Goal: Information Seeking & Learning: Check status

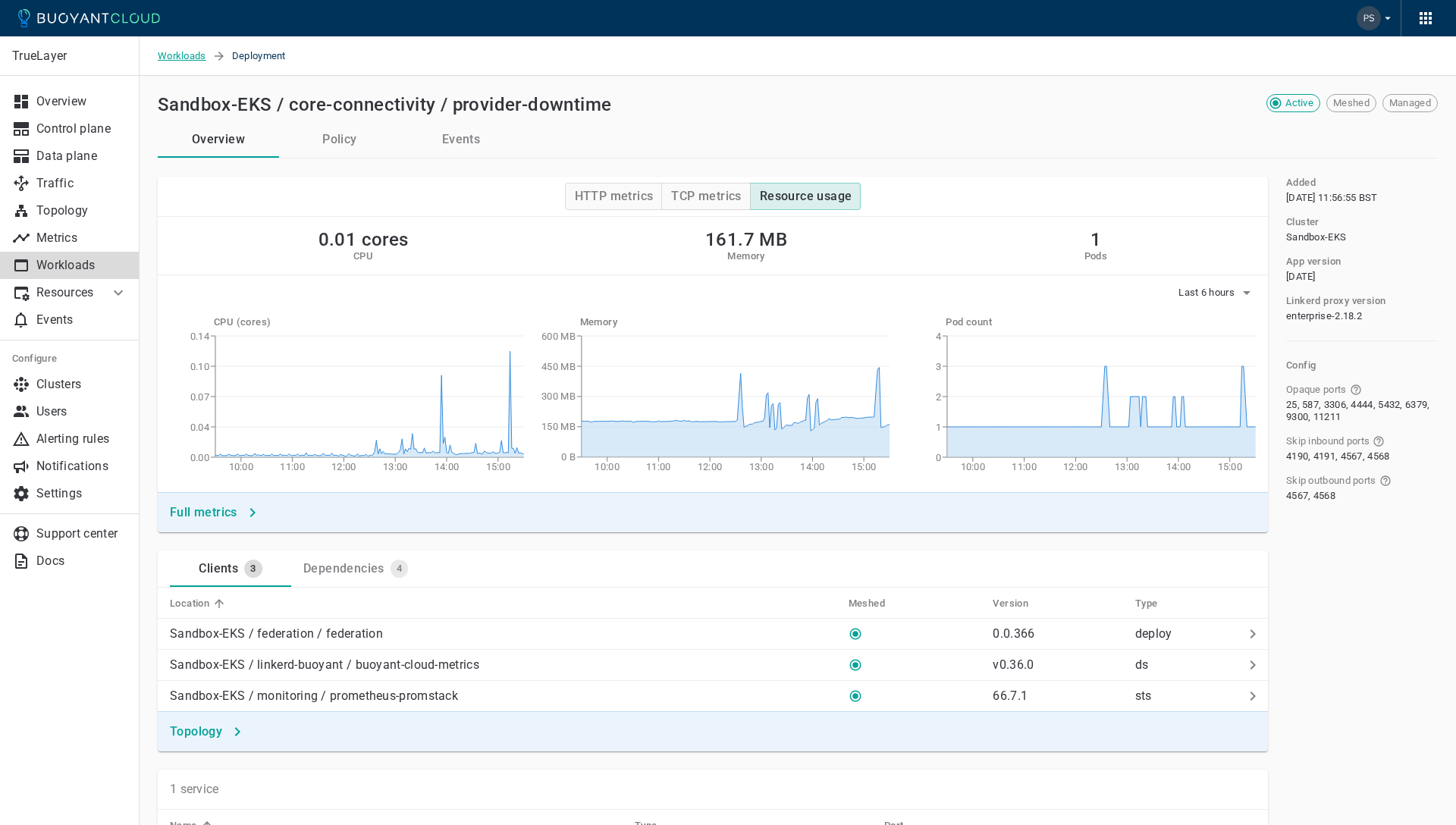
click at [185, 56] on span "Workloads" at bounding box center [185, 56] width 55 height 39
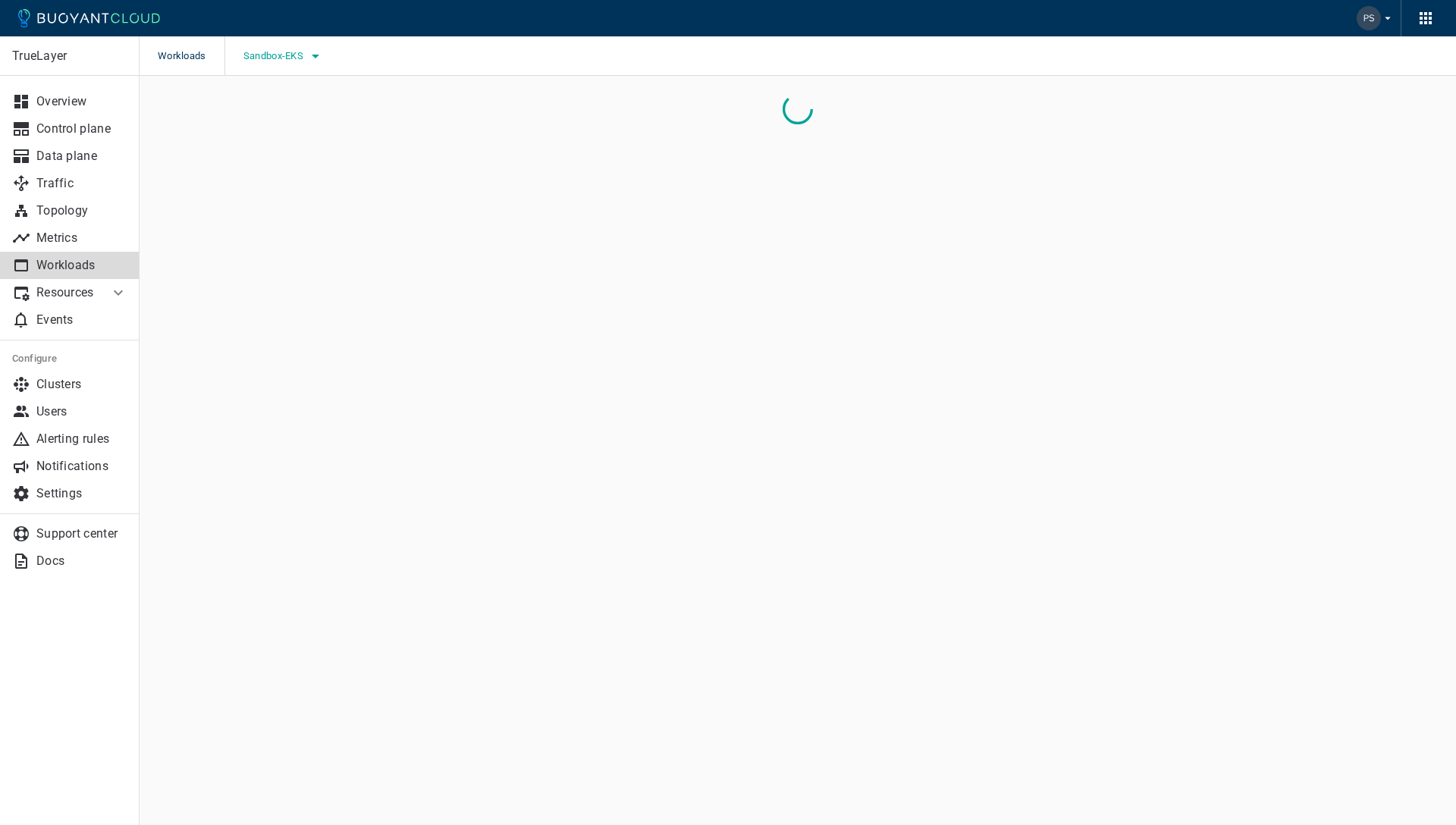
click at [302, 57] on span "Sandbox-EKS" at bounding box center [274, 56] width 62 height 12
click at [265, 73] on input "Development-EKS" at bounding box center [263, 71] width 19 height 19
checkbox input "true"
drag, startPoint x: 266, startPoint y: 136, endPoint x: 357, endPoint y: 106, distance: 95.8
click at [267, 135] on input "Sandbox-EKS" at bounding box center [263, 133] width 19 height 19
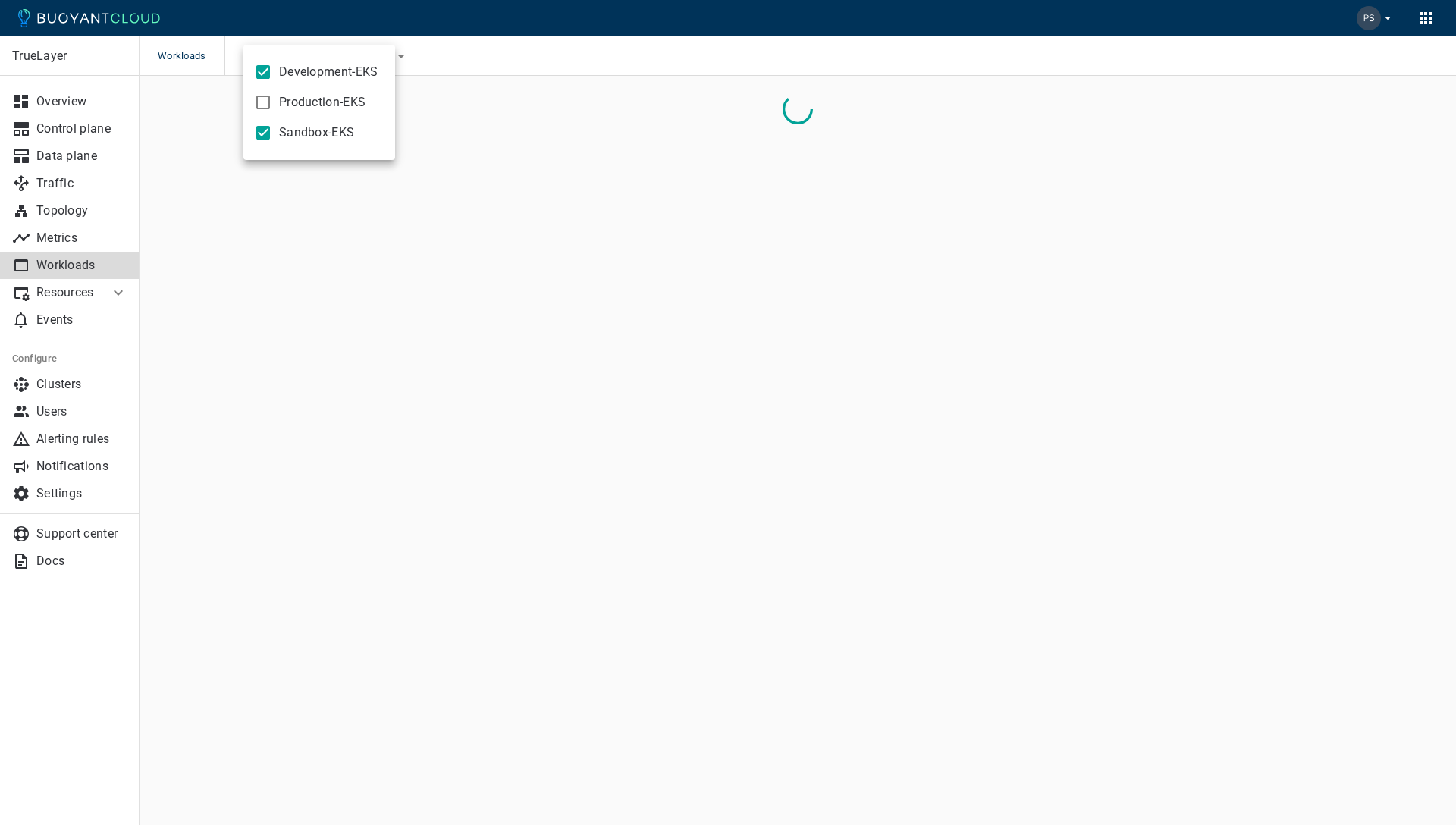
checkbox input "false"
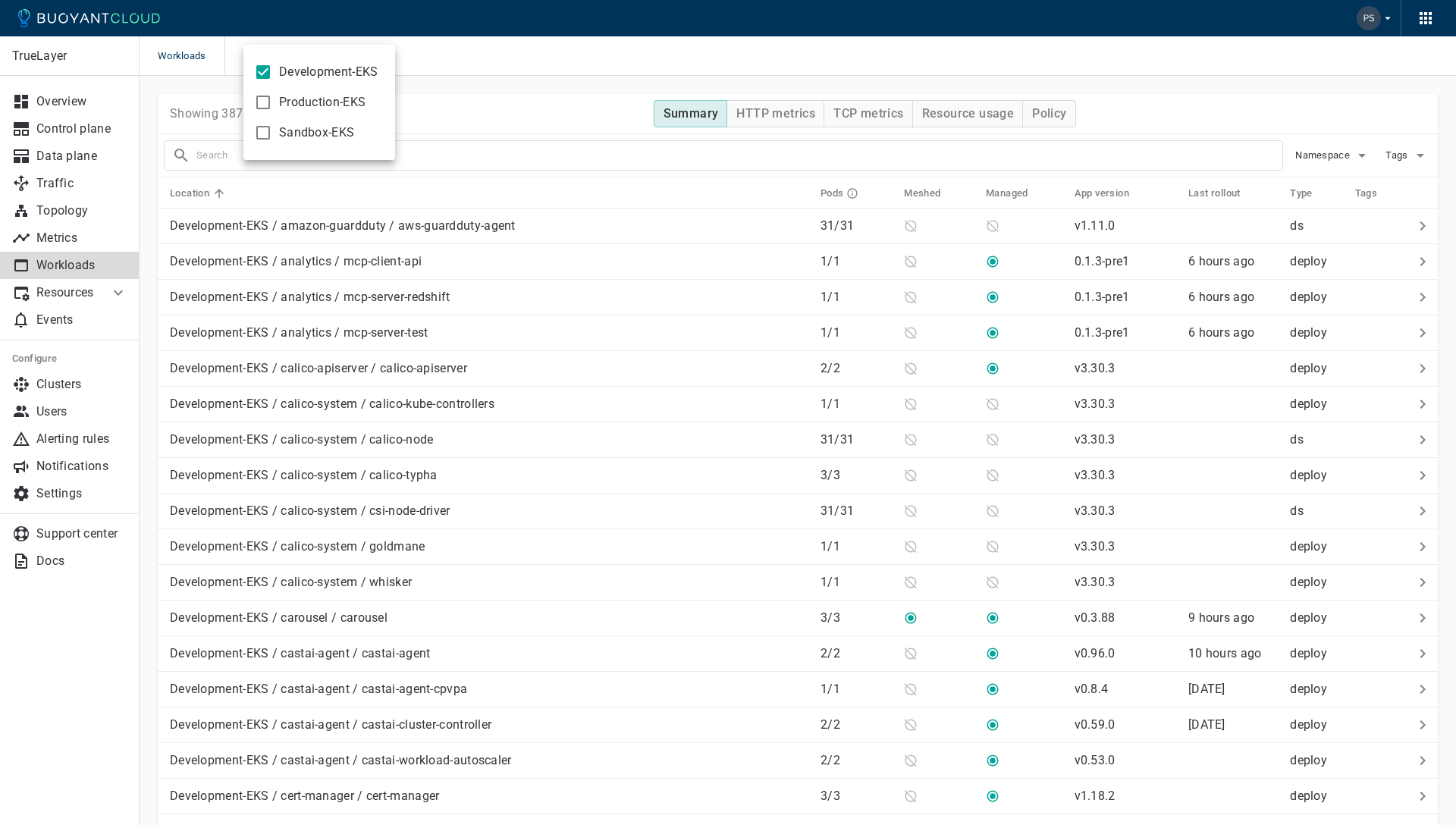
click at [561, 42] on div at bounding box center [728, 412] width 1456 height 825
click at [326, 60] on span "Development-EKS" at bounding box center [285, 56] width 84 height 12
drag, startPoint x: 261, startPoint y: 103, endPoint x: 263, endPoint y: 65, distance: 38.1
click at [261, 103] on input "Production-EKS" at bounding box center [263, 102] width 19 height 19
checkbox input "true"
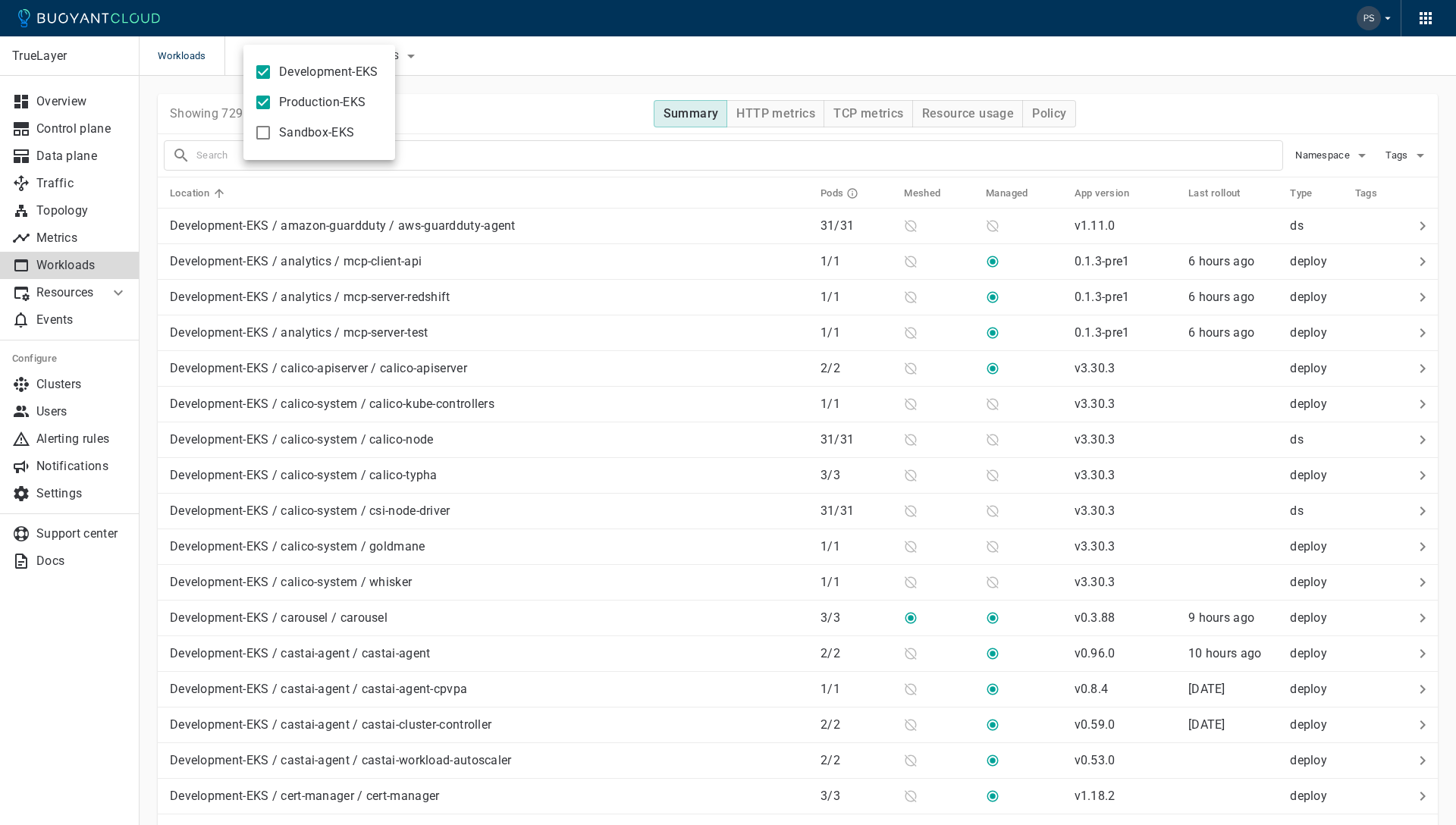
click at [263, 62] on input "Development-EKS" at bounding box center [263, 71] width 19 height 19
checkbox input "false"
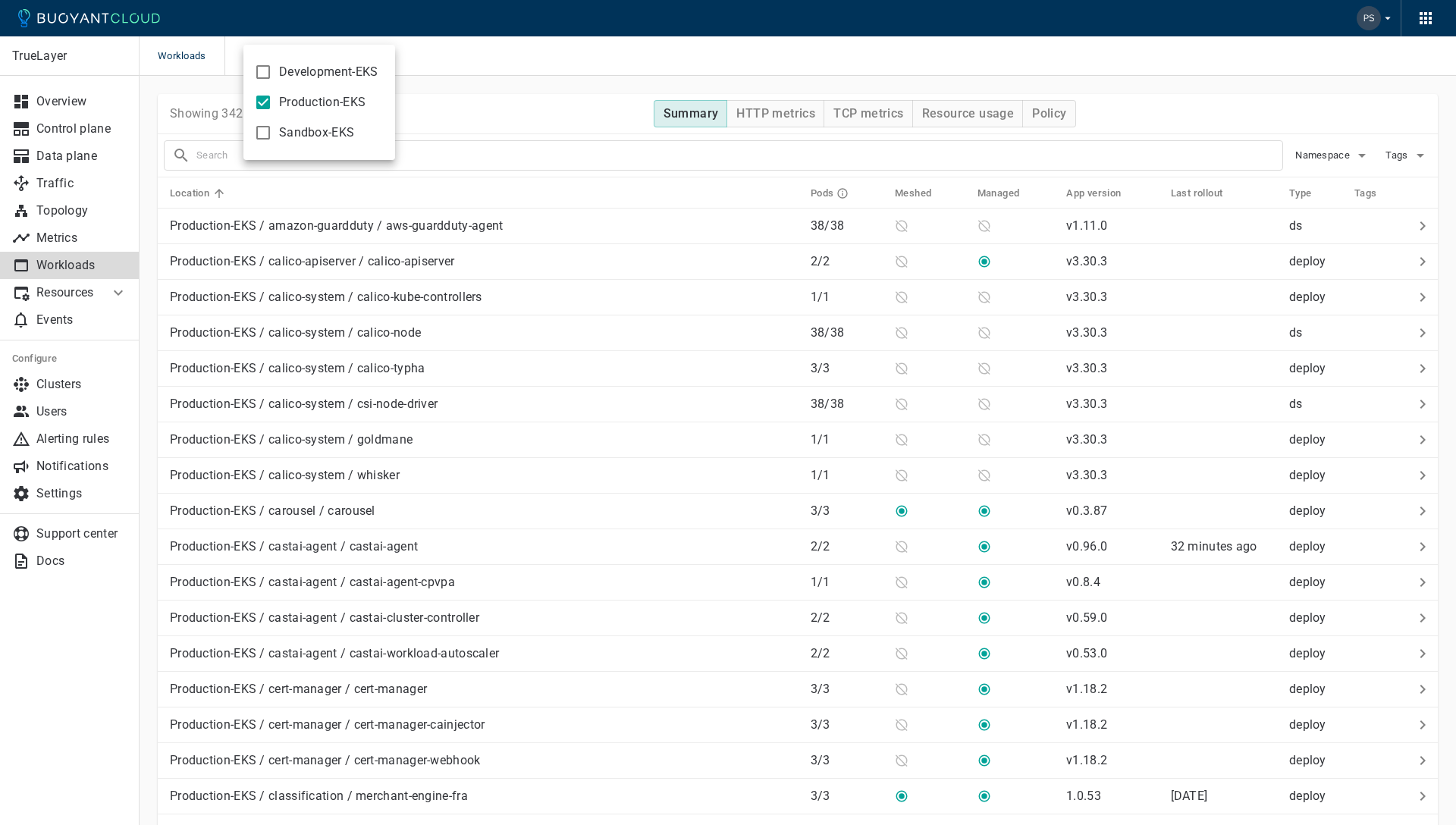
click at [483, 150] on div at bounding box center [728, 412] width 1456 height 825
click at [469, 155] on input "text" at bounding box center [739, 155] width 1086 height 21
type input "provider"
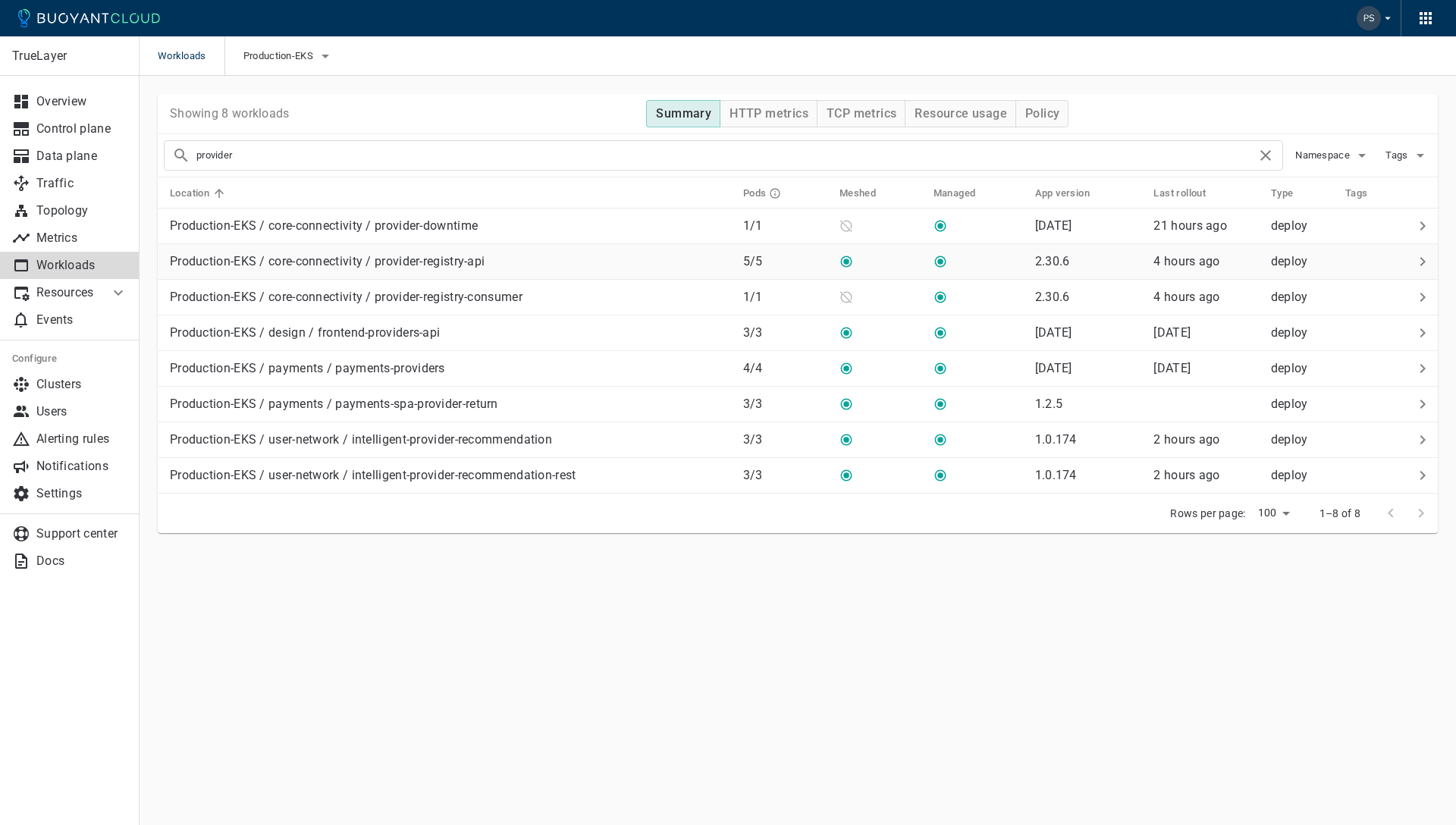
click at [470, 267] on p "Production-EKS / core-connectivity / provider-registry-api" at bounding box center [327, 262] width 314 height 16
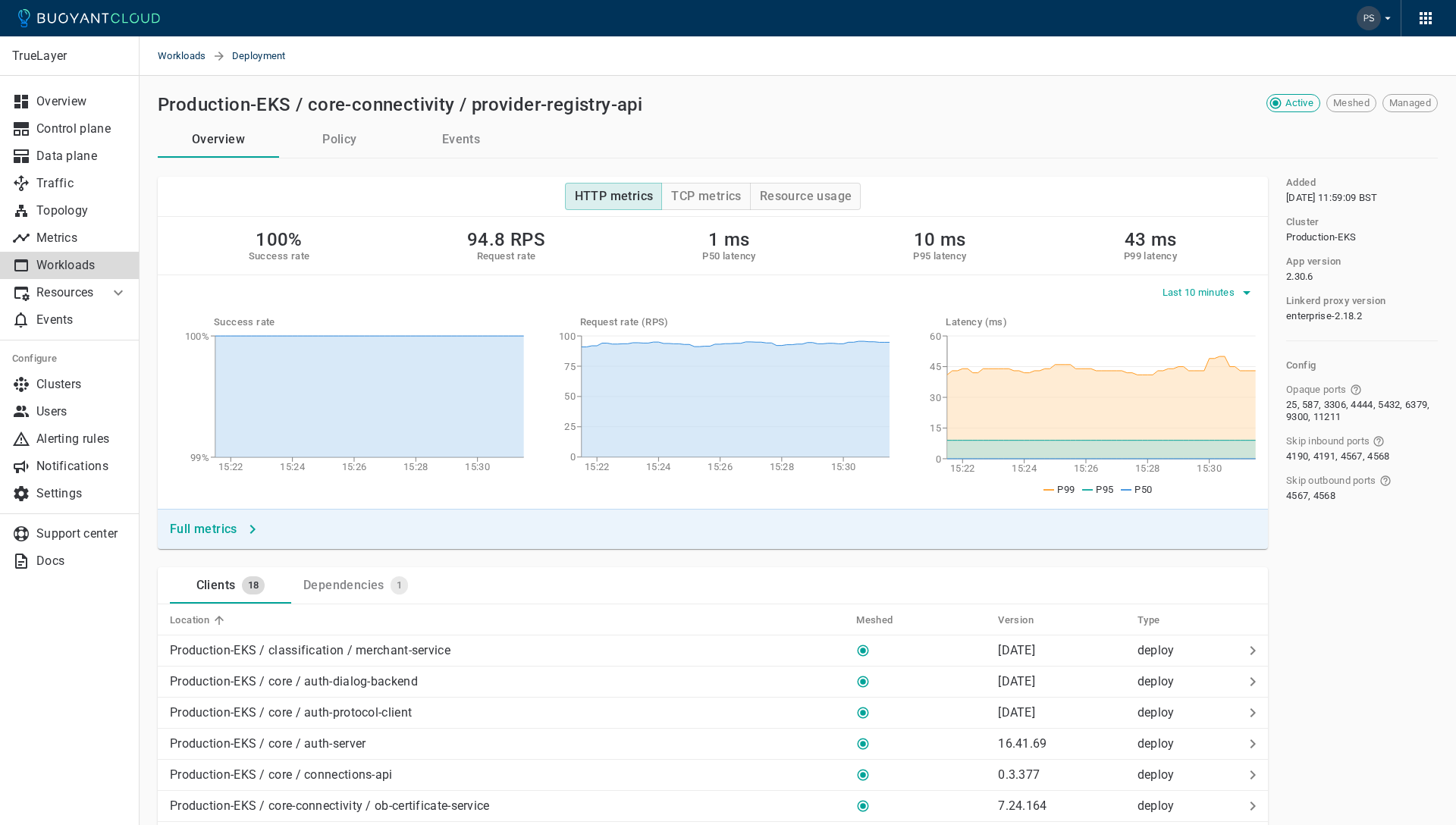
click at [1189, 289] on span "Last 10 minutes" at bounding box center [1200, 292] width 76 height 12
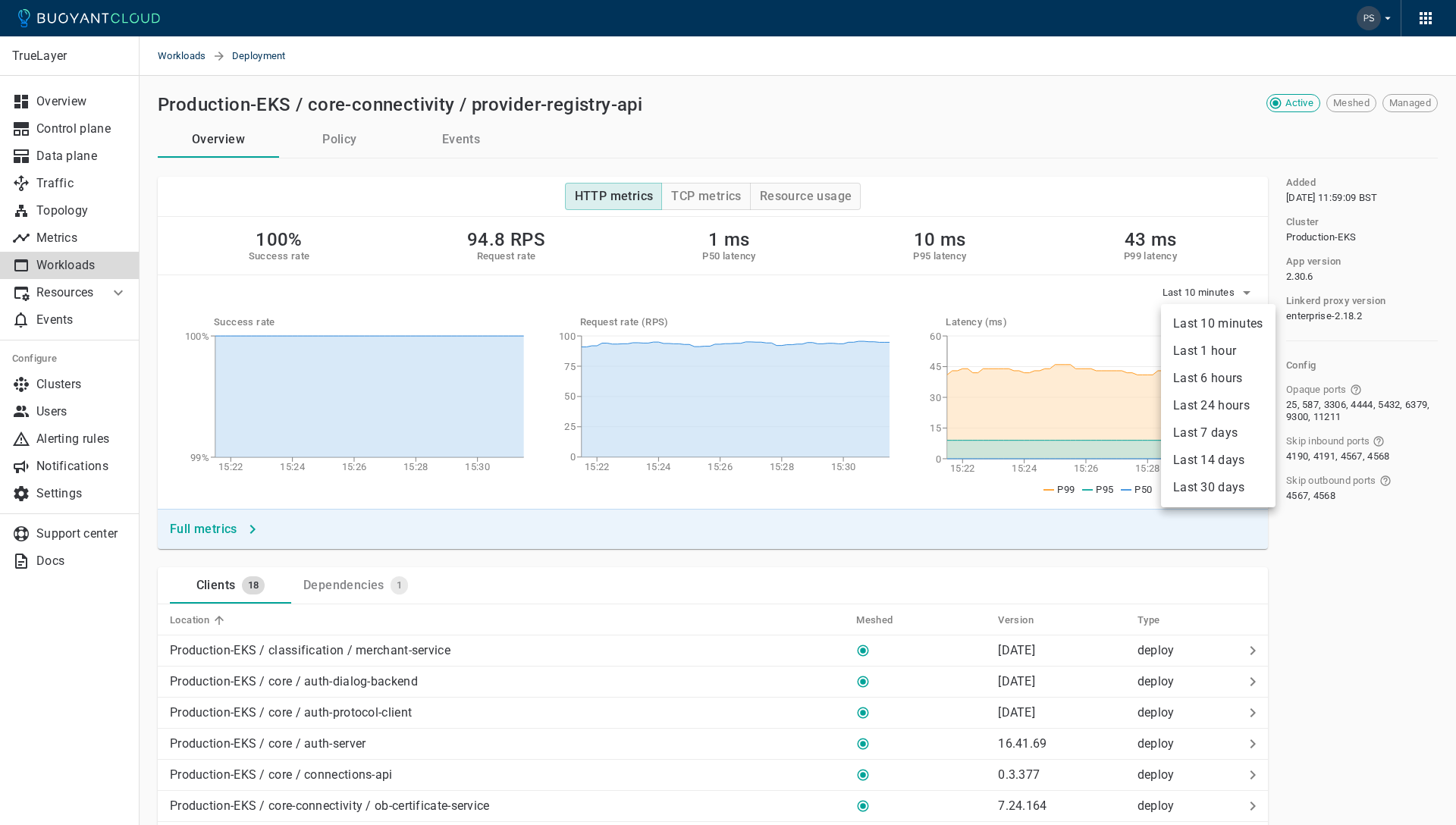
click at [1203, 370] on li "Last 6 hours" at bounding box center [1218, 378] width 114 height 27
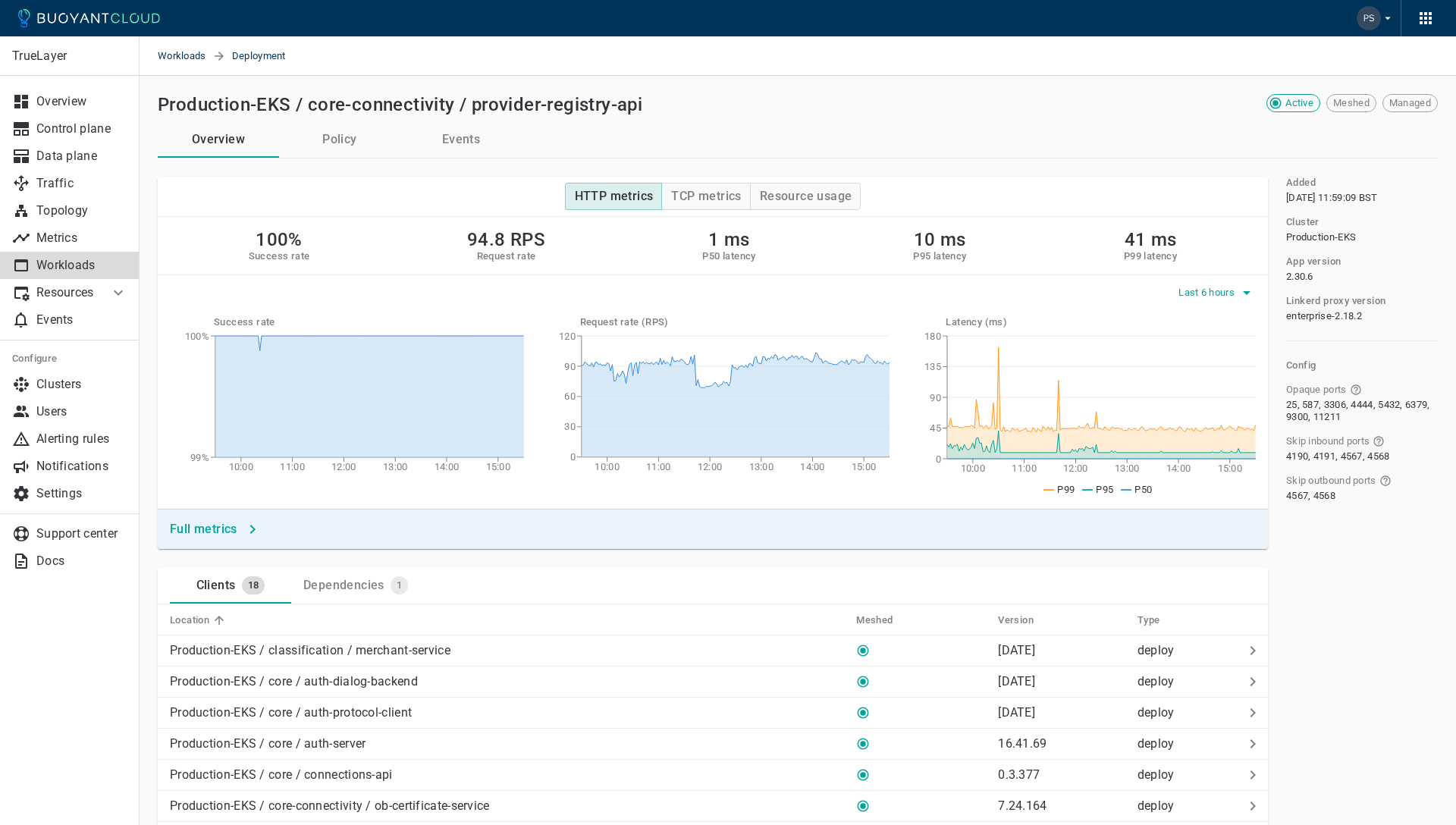
click at [1209, 287] on span "Last 6 hours" at bounding box center [1207, 292] width 60 height 12
click at [1229, 405] on li "Last 24 hours" at bounding box center [1234, 405] width 114 height 27
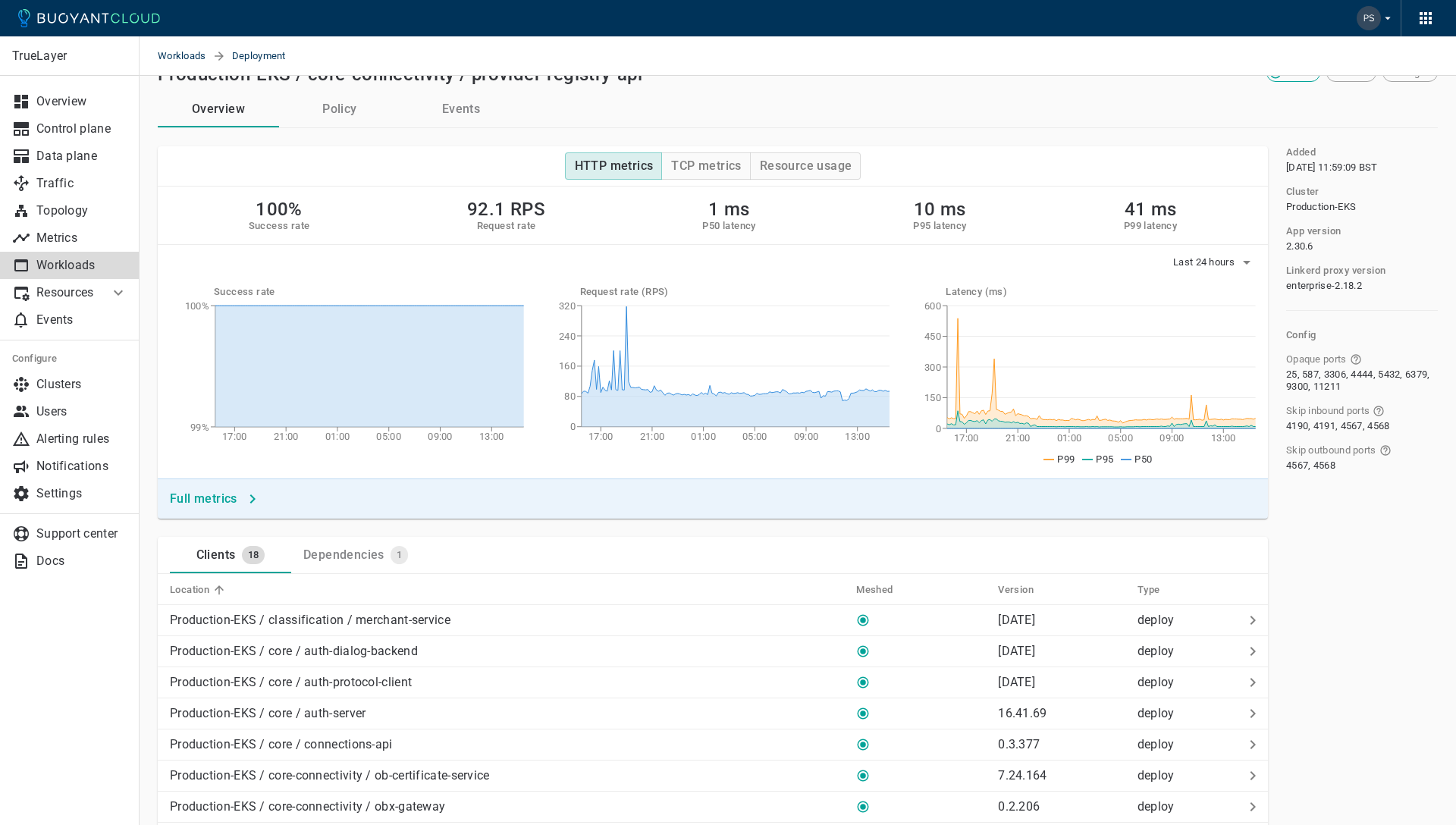
scroll to position [35, 0]
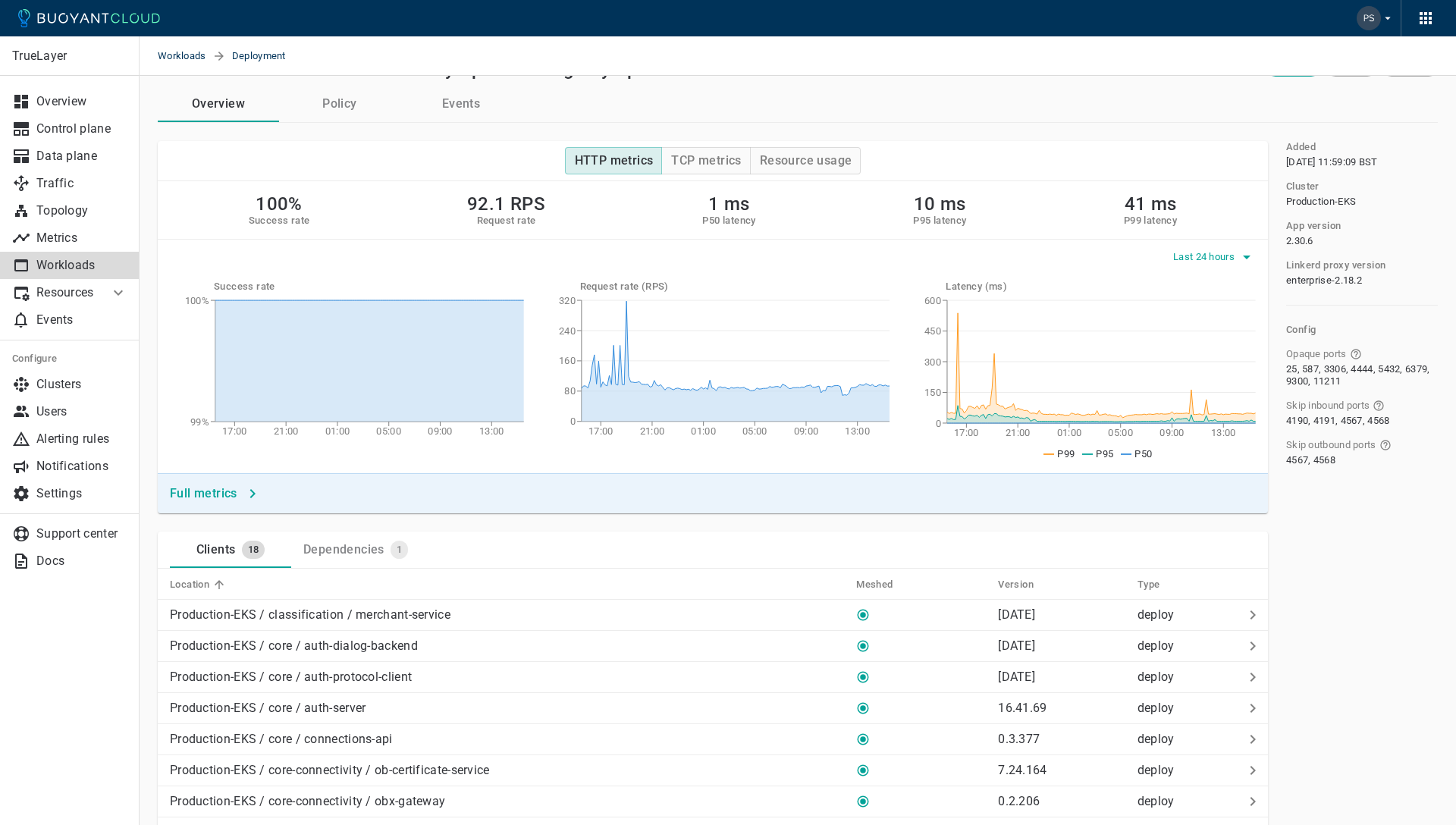
click at [1182, 256] on span "Last 24 hours" at bounding box center [1205, 257] width 64 height 12
click at [1063, 188] on div at bounding box center [728, 412] width 1456 height 825
click at [1218, 256] on span "Last 24 hours" at bounding box center [1205, 257] width 64 height 12
drag, startPoint x: 1221, startPoint y: 404, endPoint x: 1203, endPoint y: 388, distance: 24.1
click at [1219, 399] on li "Last 7 days" at bounding box center [1228, 397] width 114 height 27
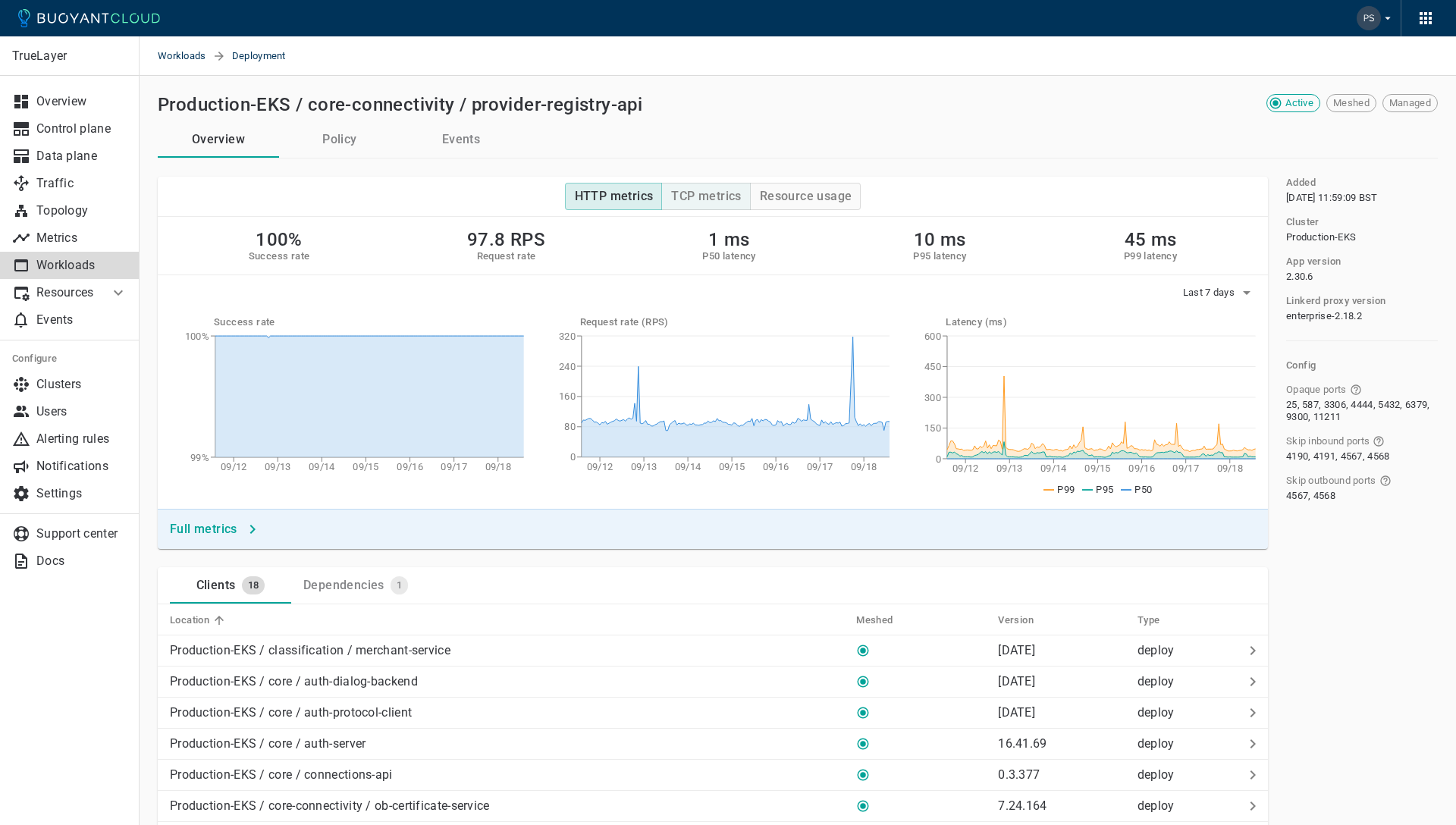
click at [734, 195] on h4 "TCP metrics" at bounding box center [705, 196] width 69 height 16
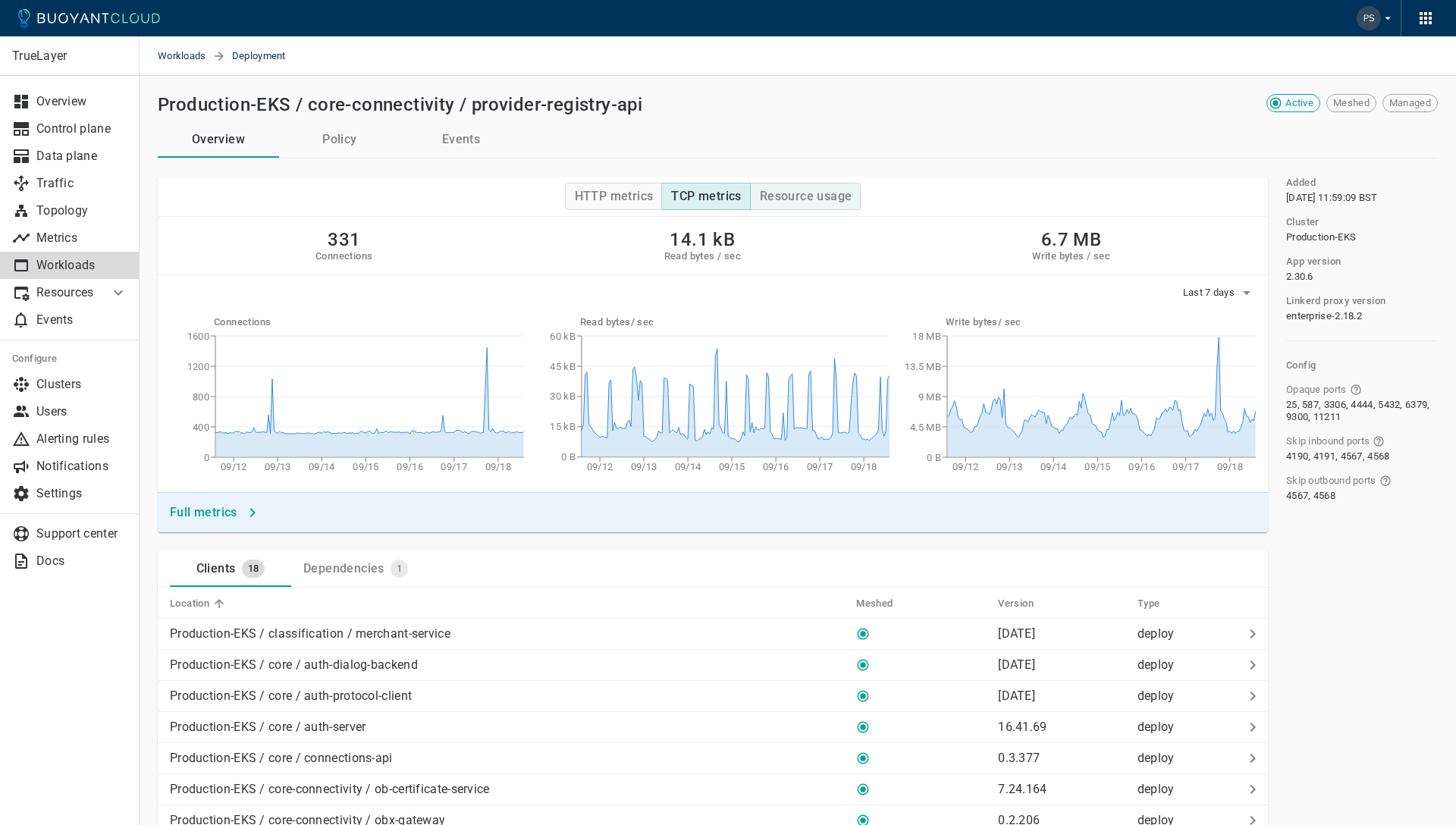
click at [799, 198] on h4 "Resource usage" at bounding box center [806, 196] width 93 height 16
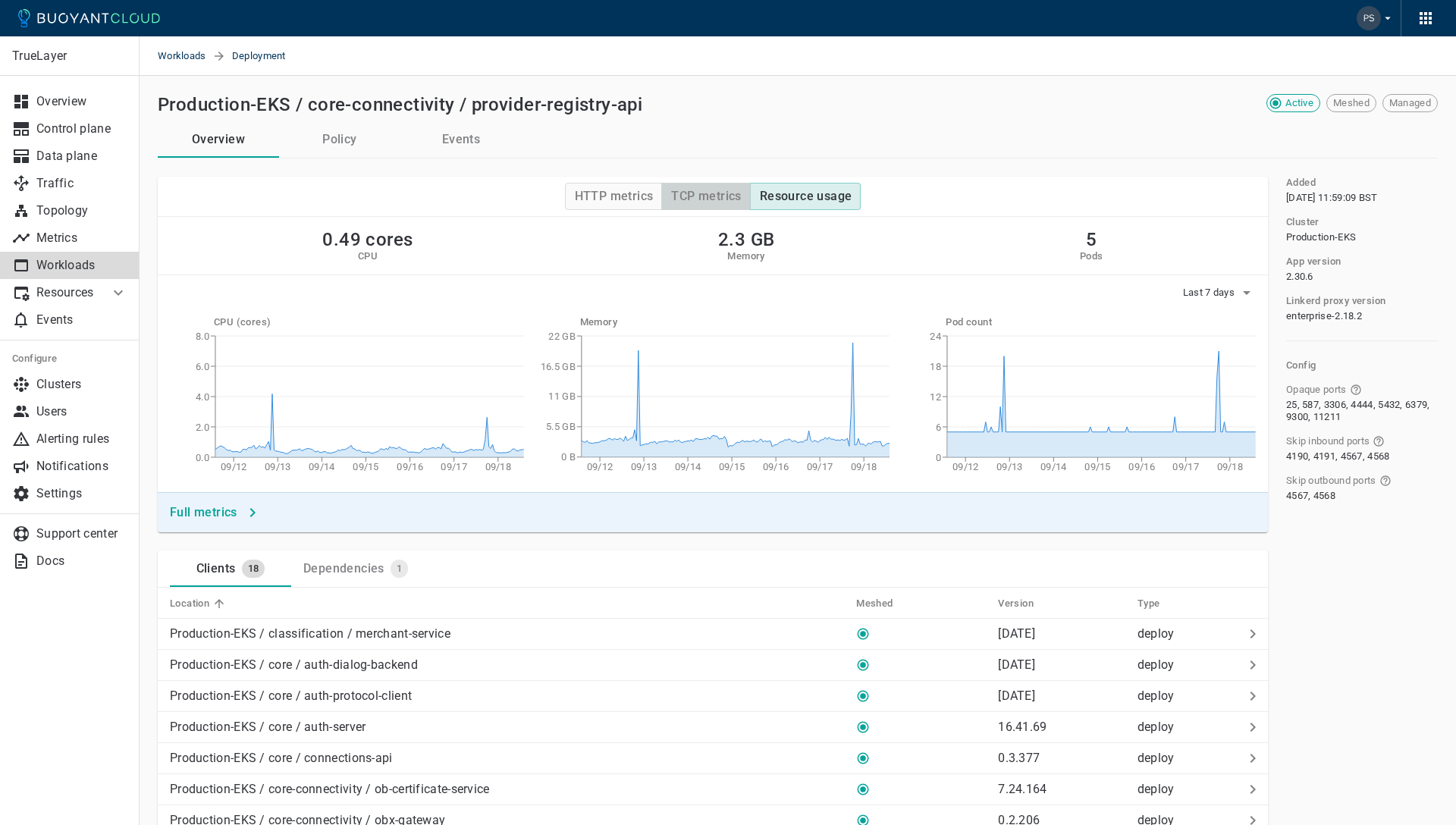
click at [714, 202] on h4 "TCP metrics" at bounding box center [705, 196] width 69 height 16
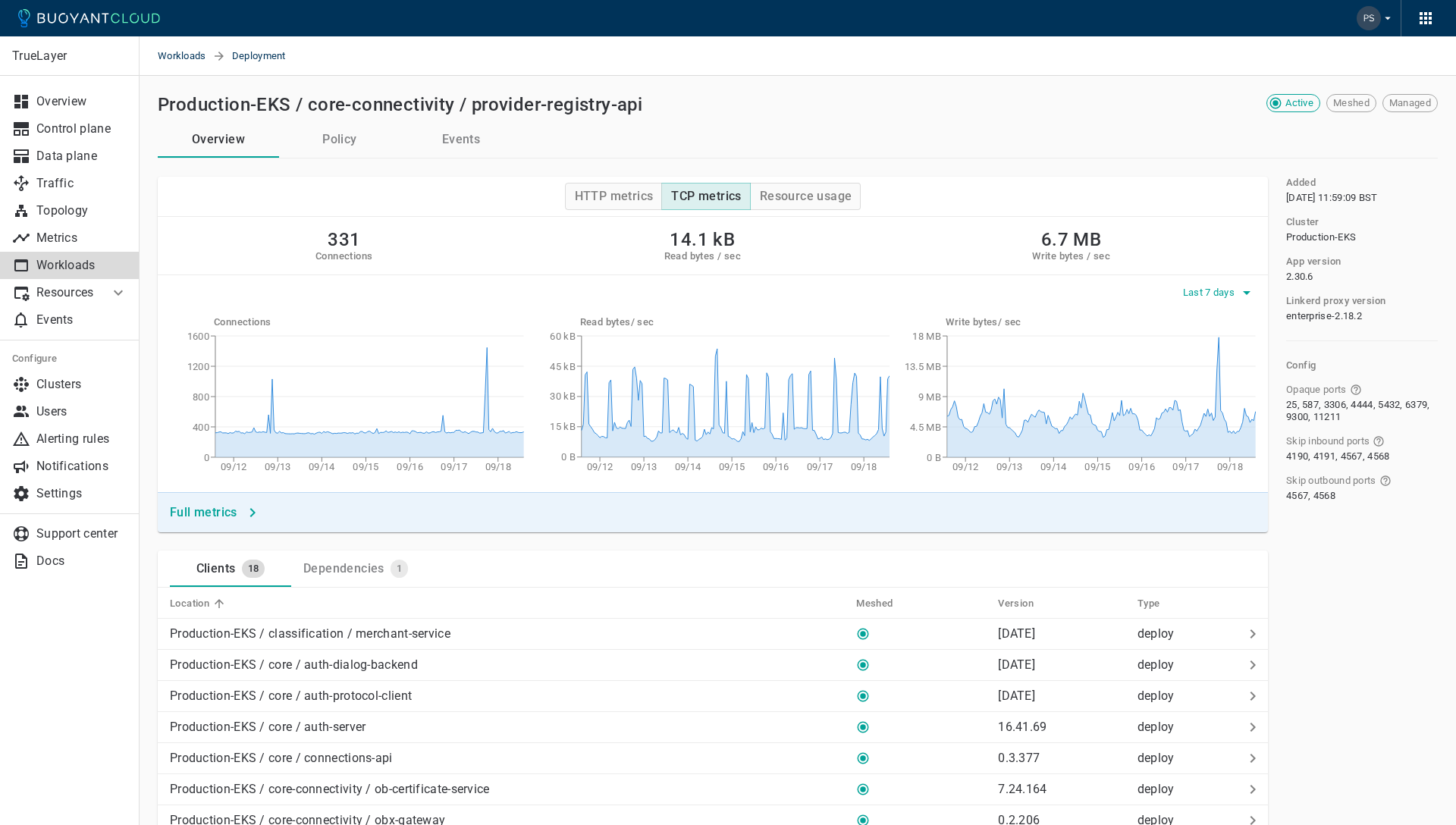
click at [1225, 289] on span "Last 7 days" at bounding box center [1210, 292] width 55 height 12
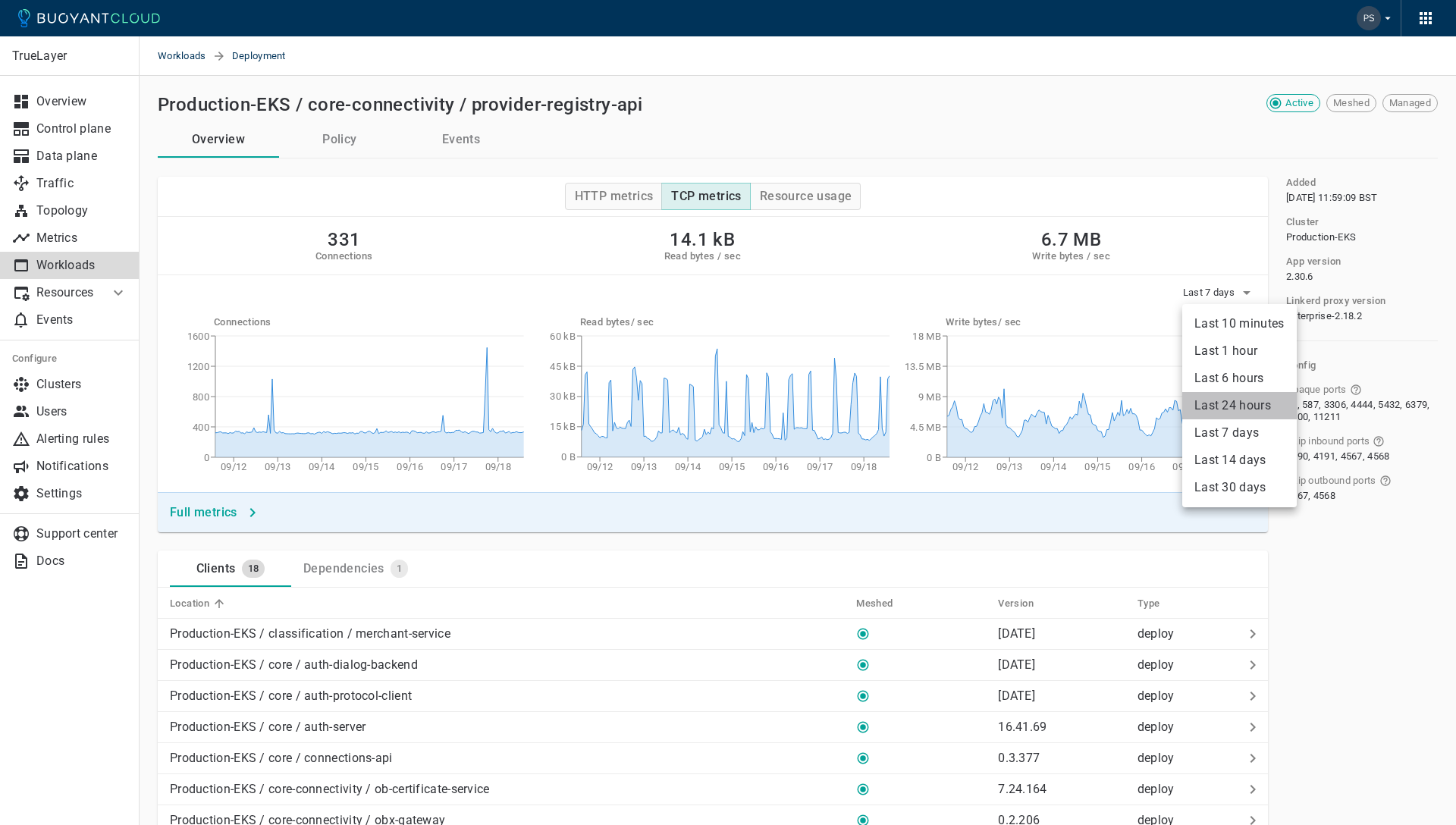
click at [1256, 404] on li "Last 24 hours" at bounding box center [1238, 405] width 114 height 27
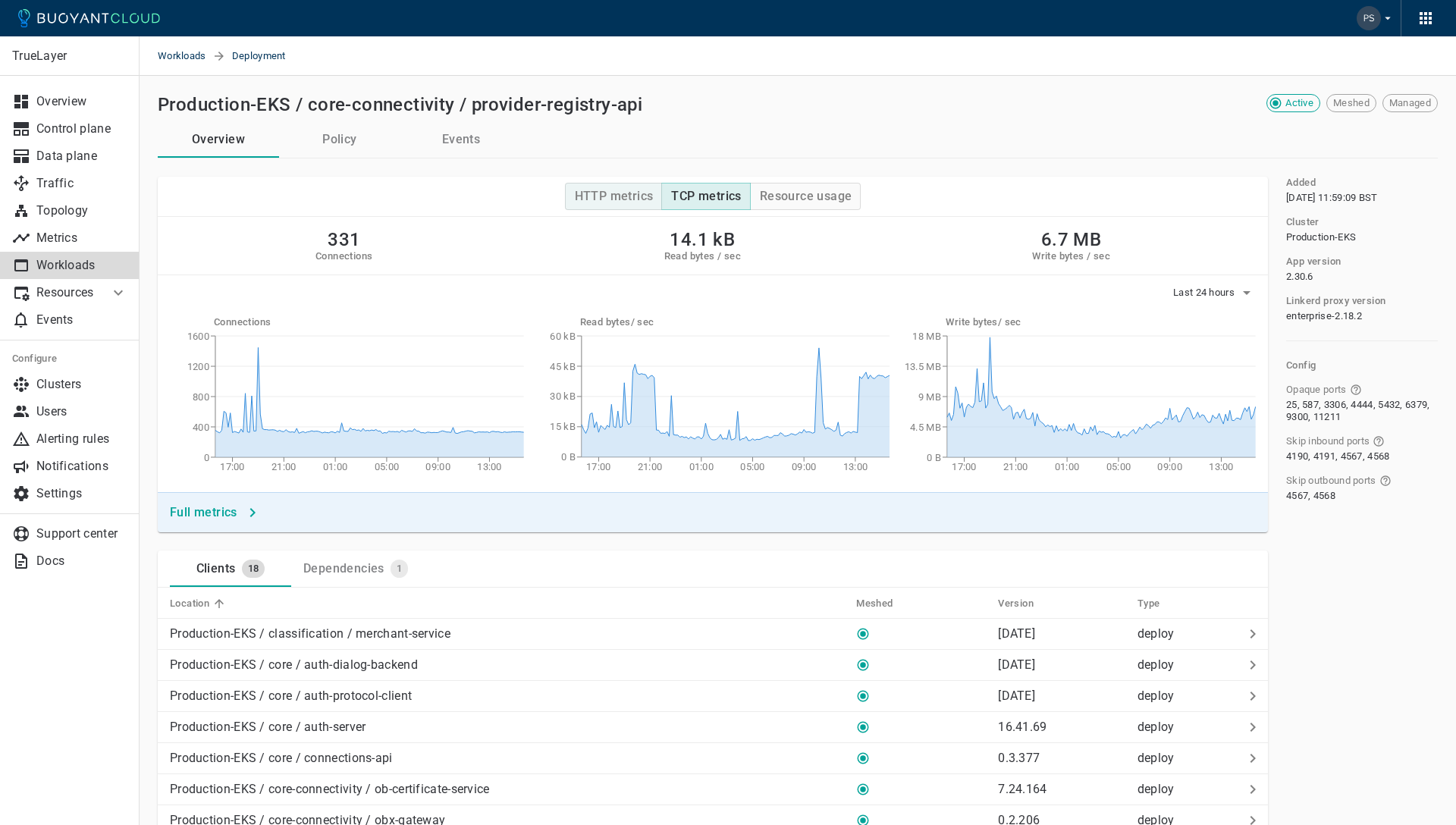
click at [612, 198] on h4 "HTTP metrics" at bounding box center [613, 196] width 79 height 16
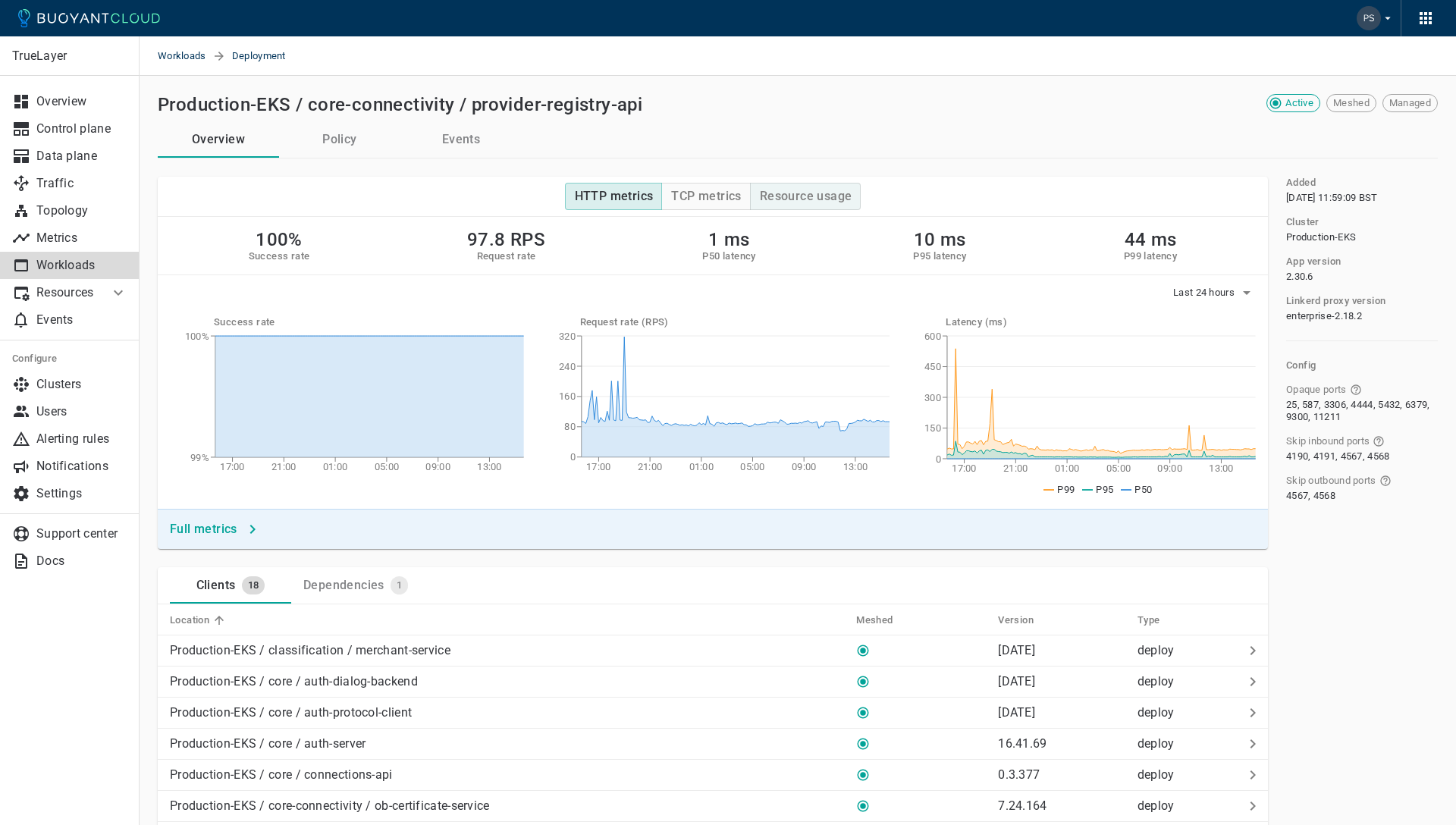
click at [788, 198] on h4 "Resource usage" at bounding box center [806, 196] width 93 height 16
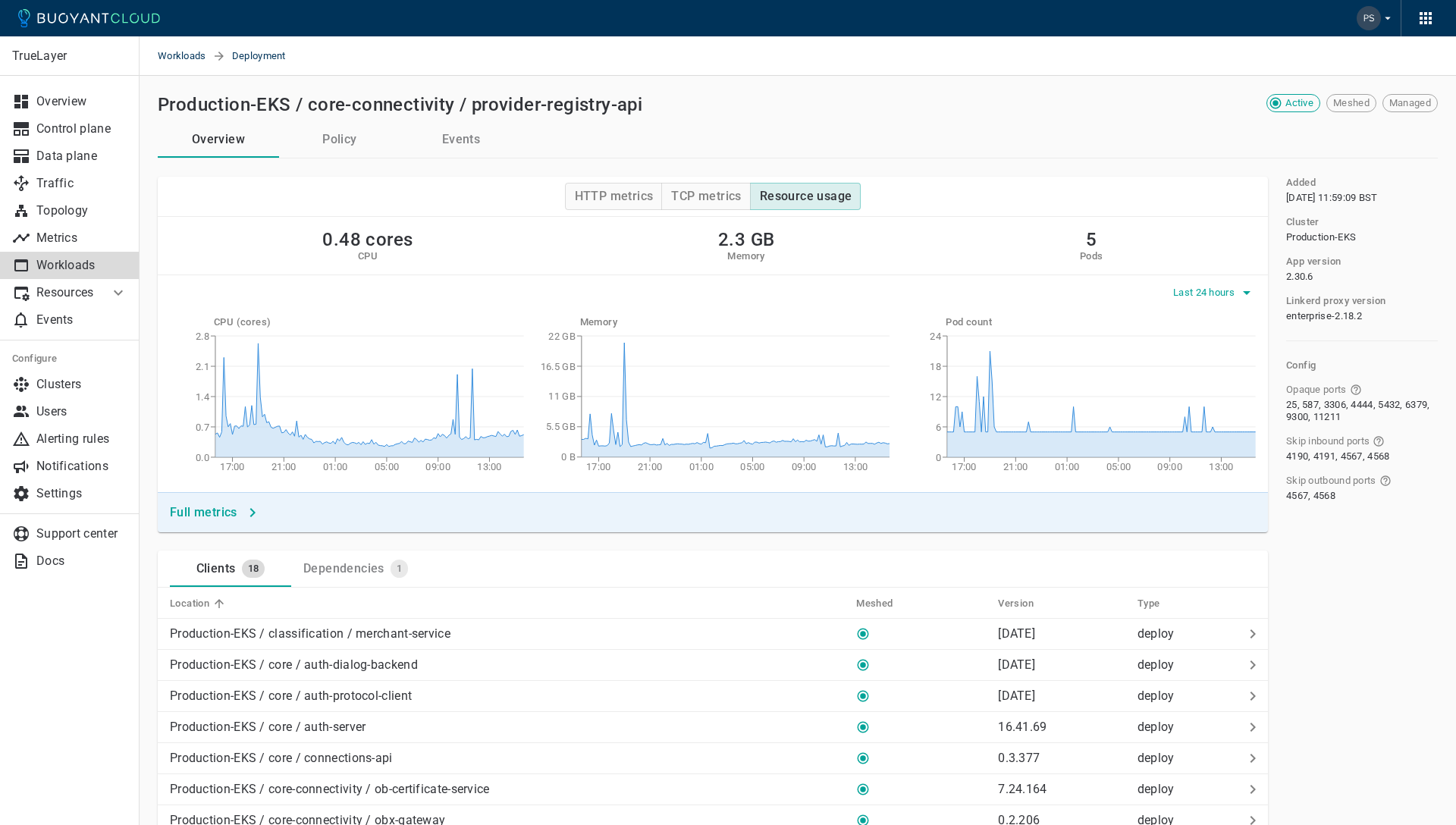
click at [1219, 289] on span "Last 24 hours" at bounding box center [1205, 292] width 64 height 12
click at [1211, 379] on li "Last 6 hours" at bounding box center [1228, 378] width 114 height 27
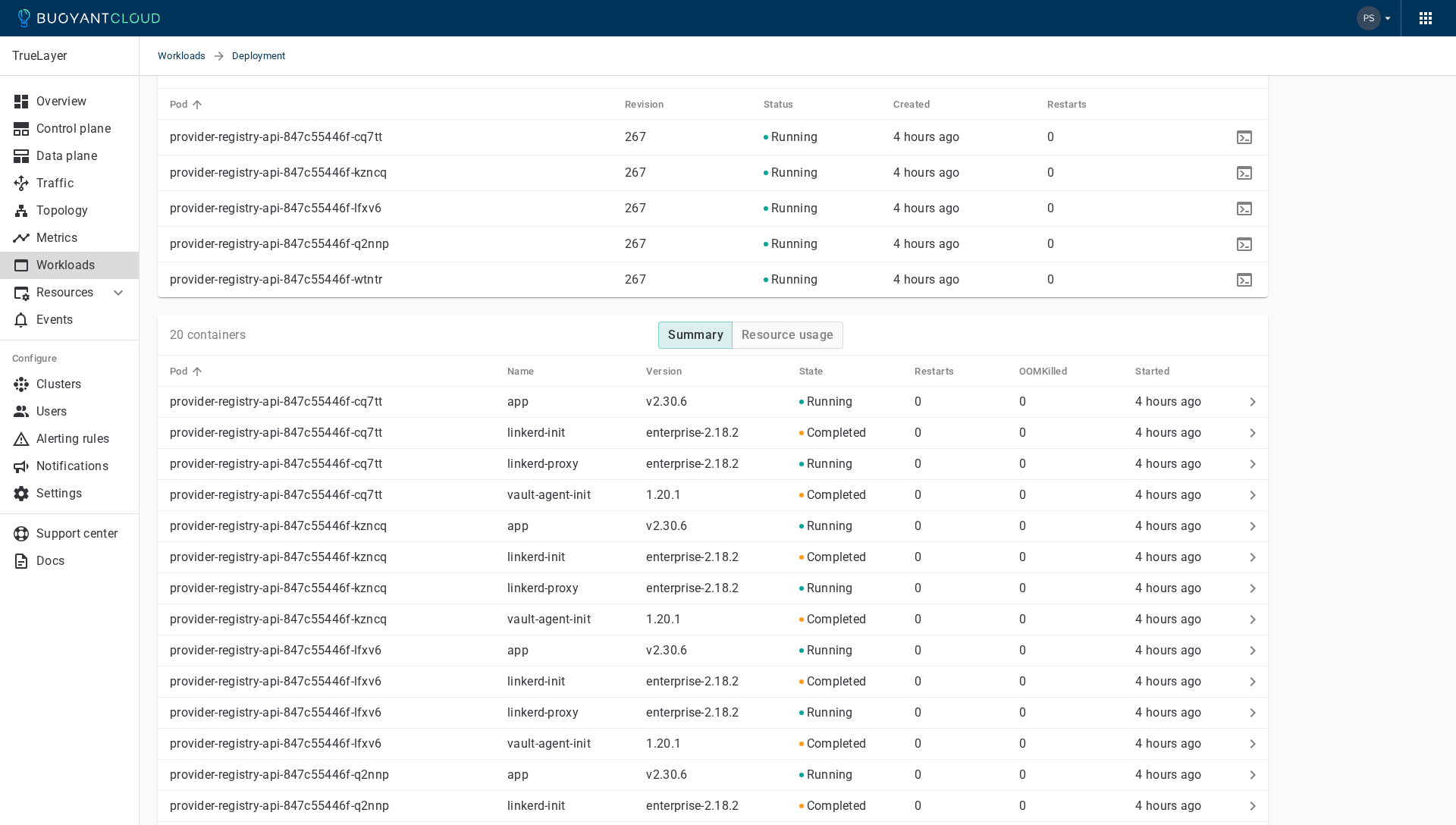
scroll to position [1460, 0]
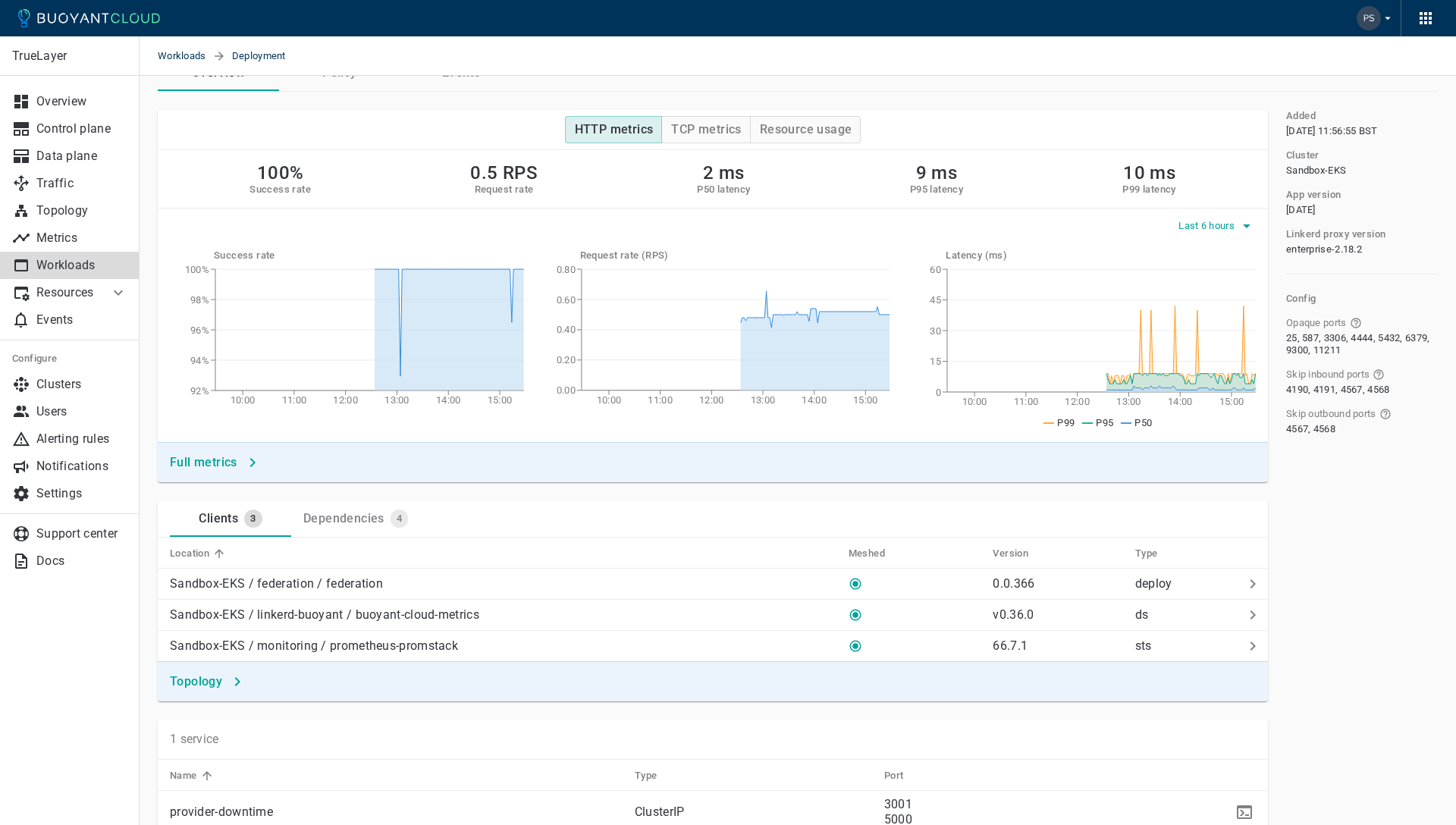
scroll to position [64, 0]
click at [1202, 229] on span "Last 6 hours" at bounding box center [1207, 227] width 60 height 12
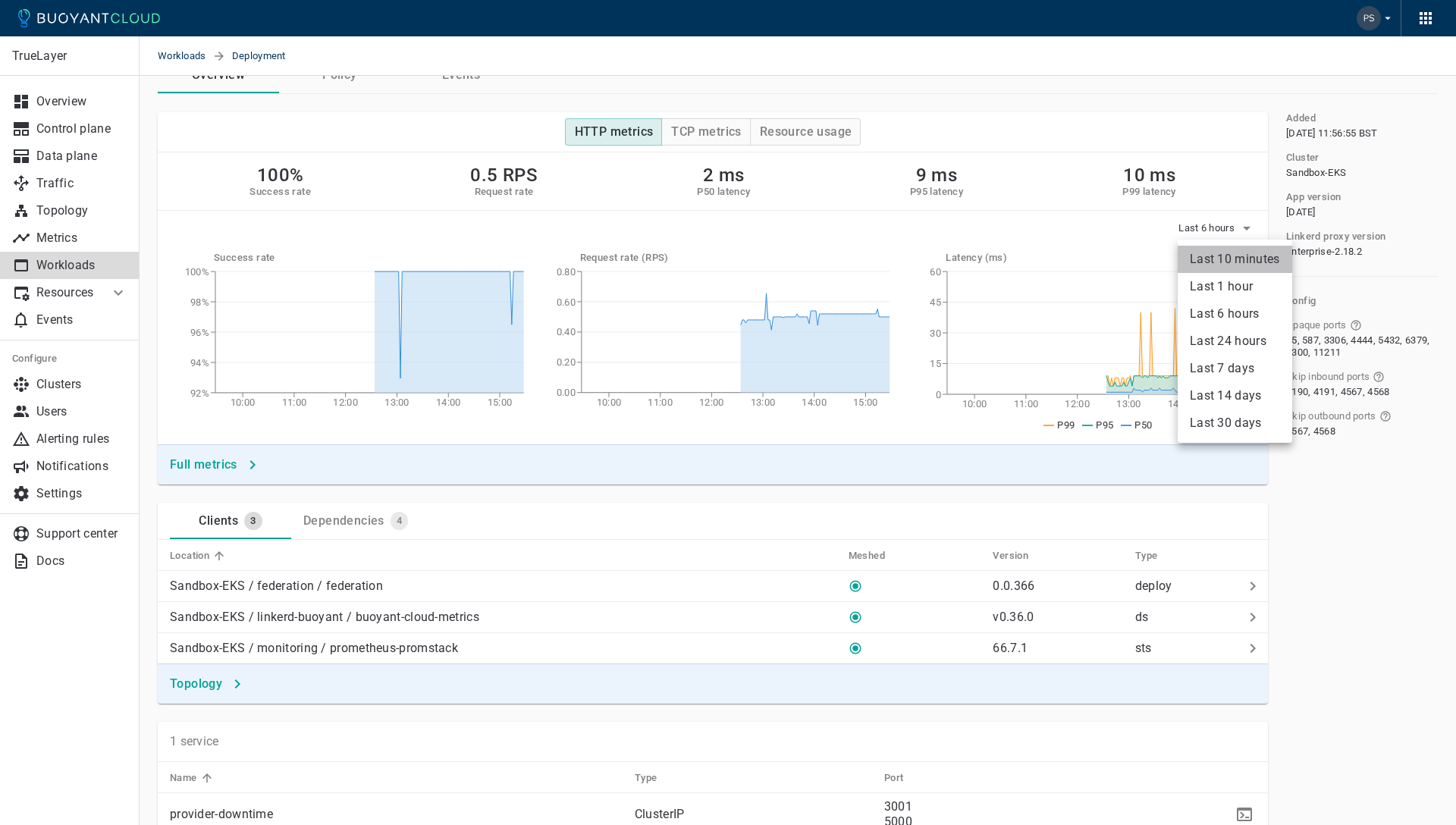
click at [1216, 259] on li "Last 10 minutes" at bounding box center [1234, 260] width 114 height 27
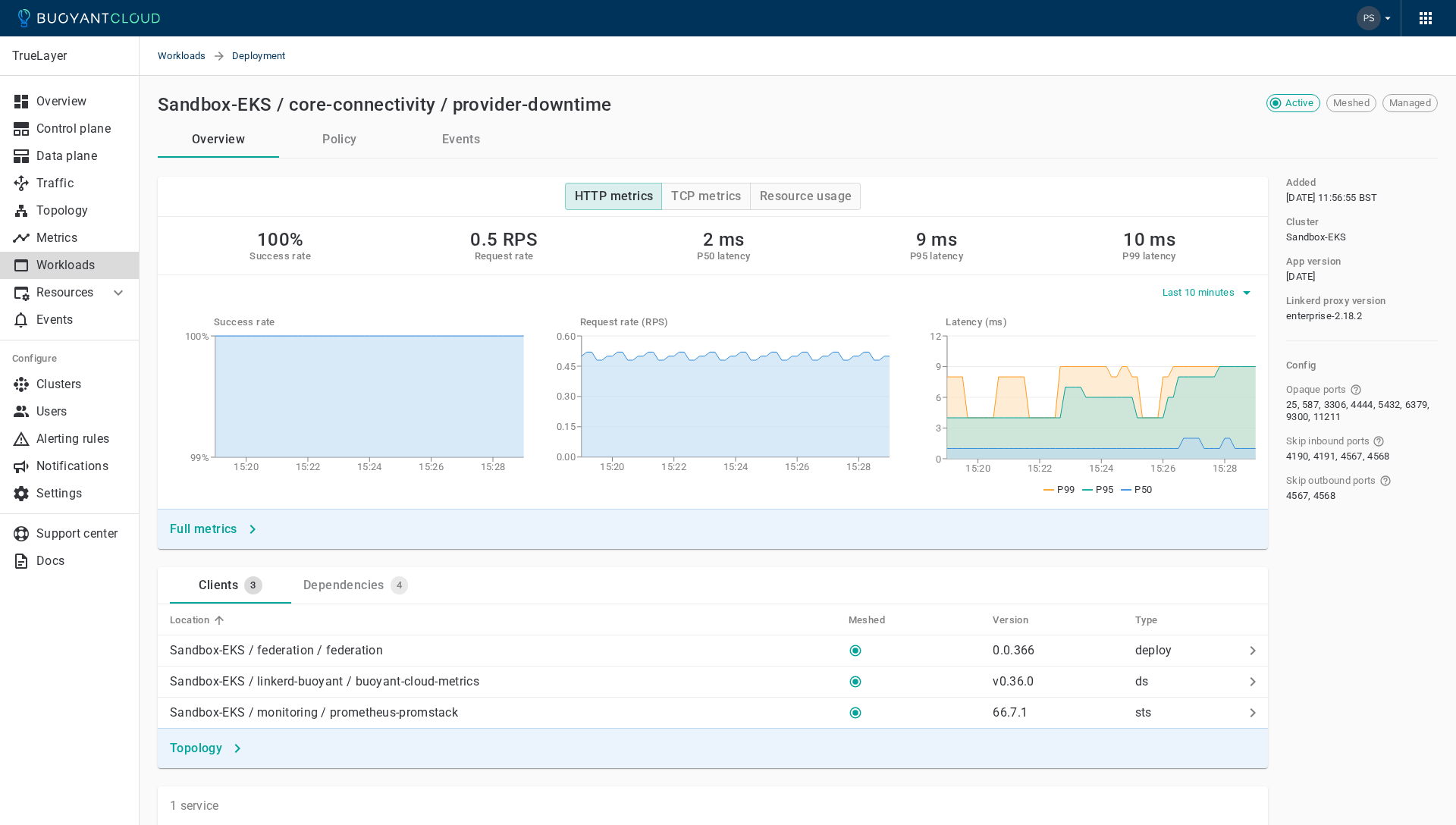
click at [1194, 281] on button "Last 10 minutes" at bounding box center [1209, 292] width 94 height 22
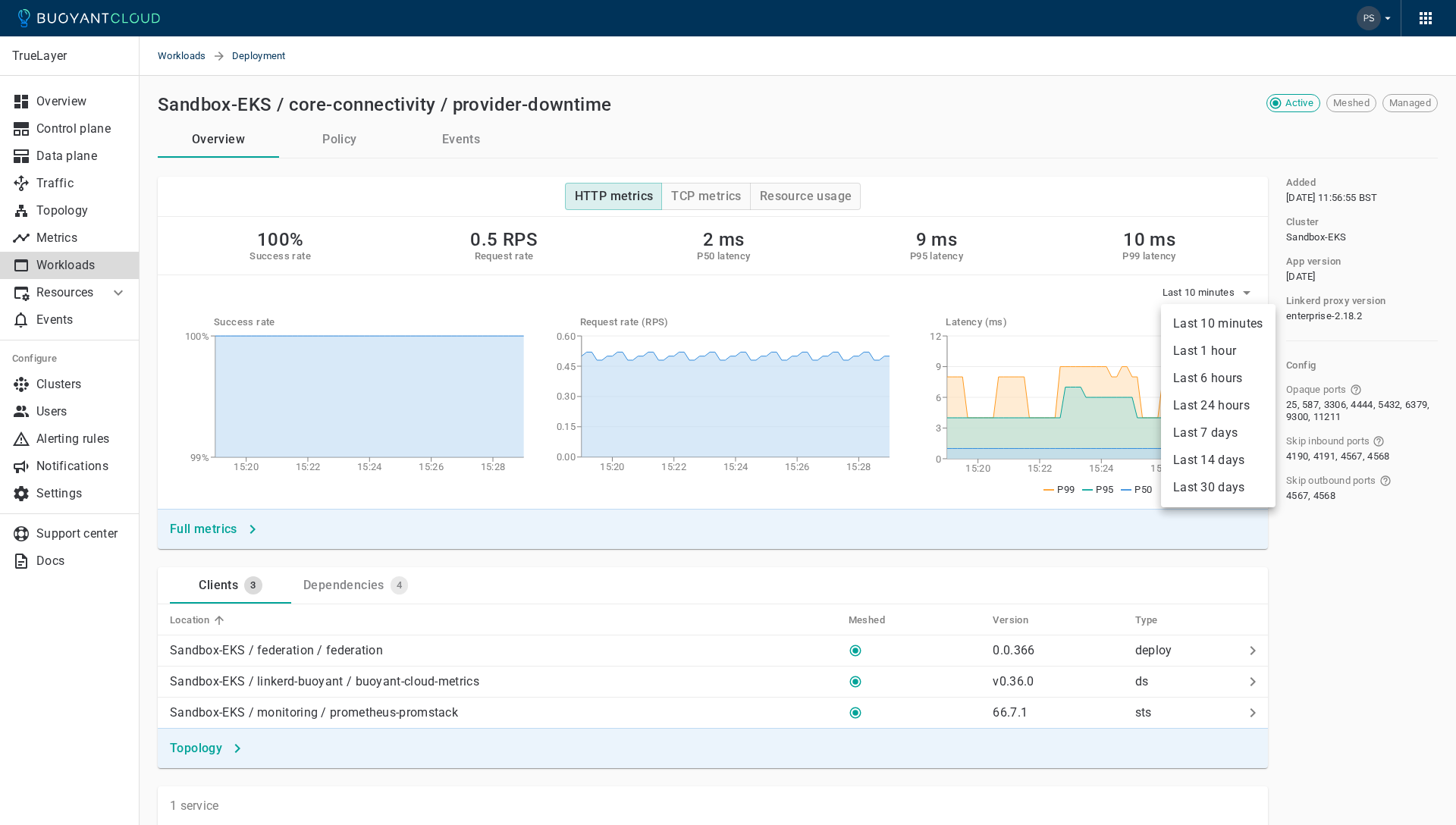
click at [1224, 342] on li "Last 1 hour" at bounding box center [1218, 351] width 114 height 27
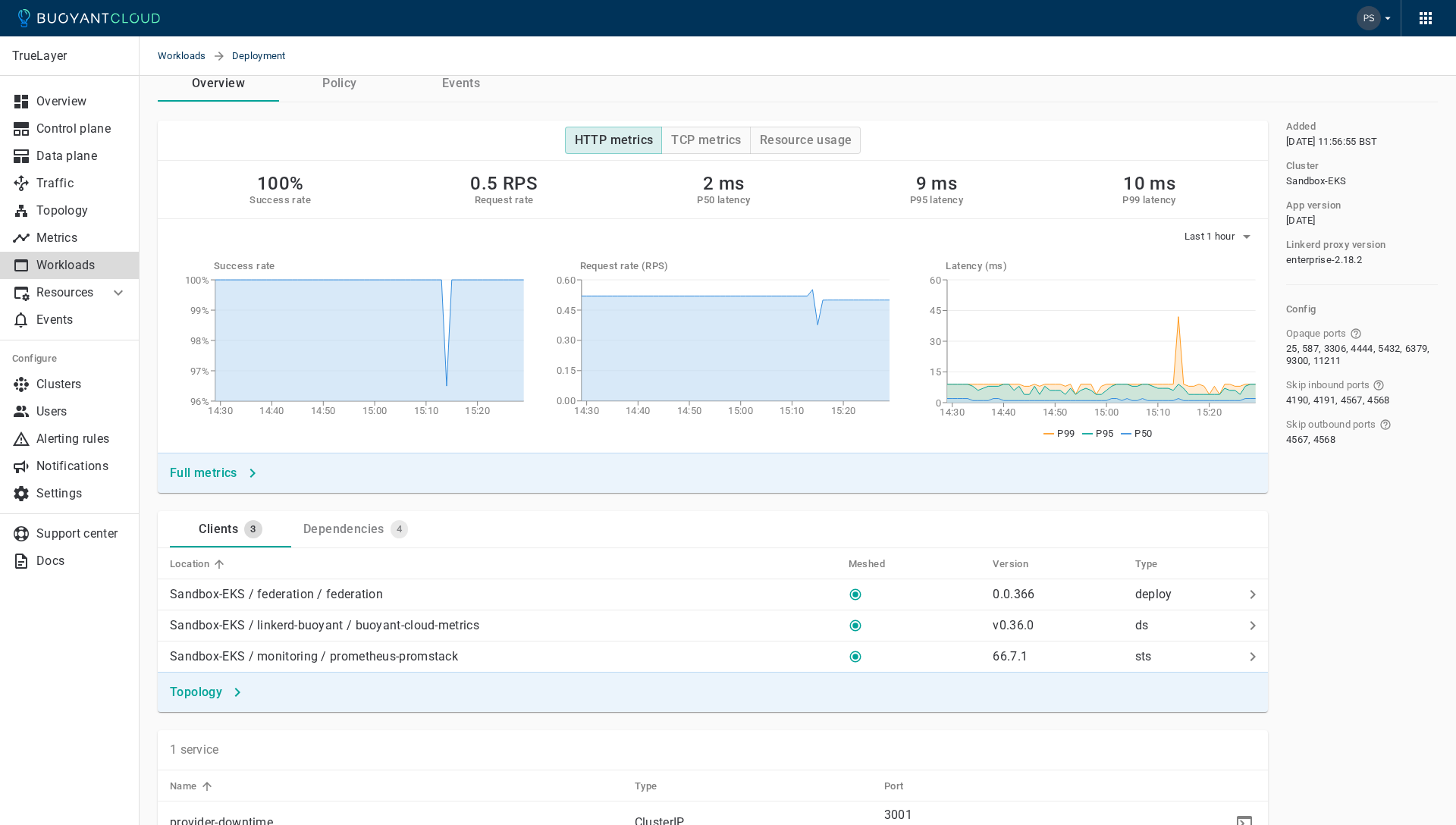
scroll to position [58, 0]
click at [1211, 234] on span "Last 1 hour" at bounding box center [1211, 234] width 53 height 12
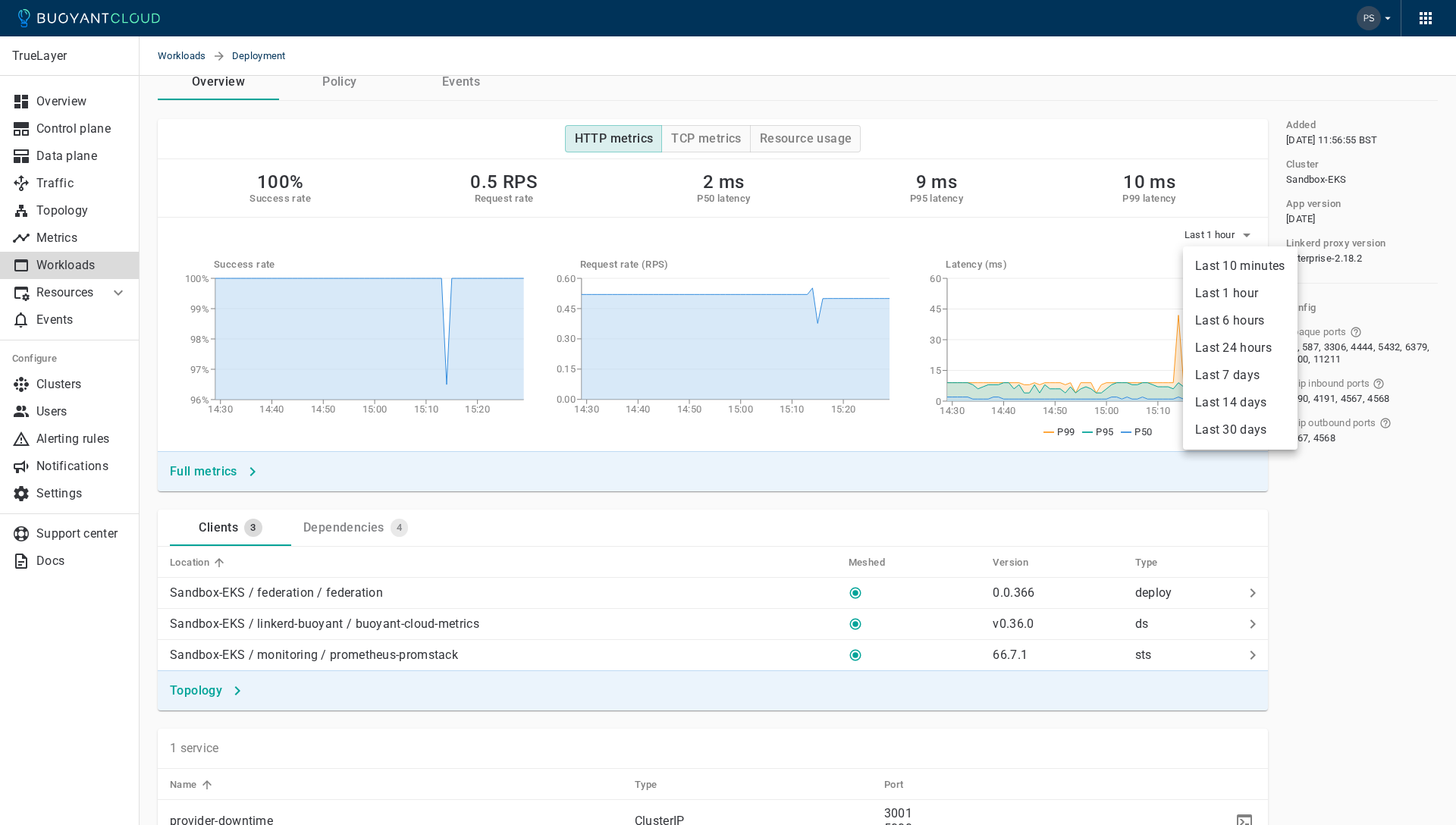
click at [1088, 234] on div at bounding box center [728, 412] width 1456 height 825
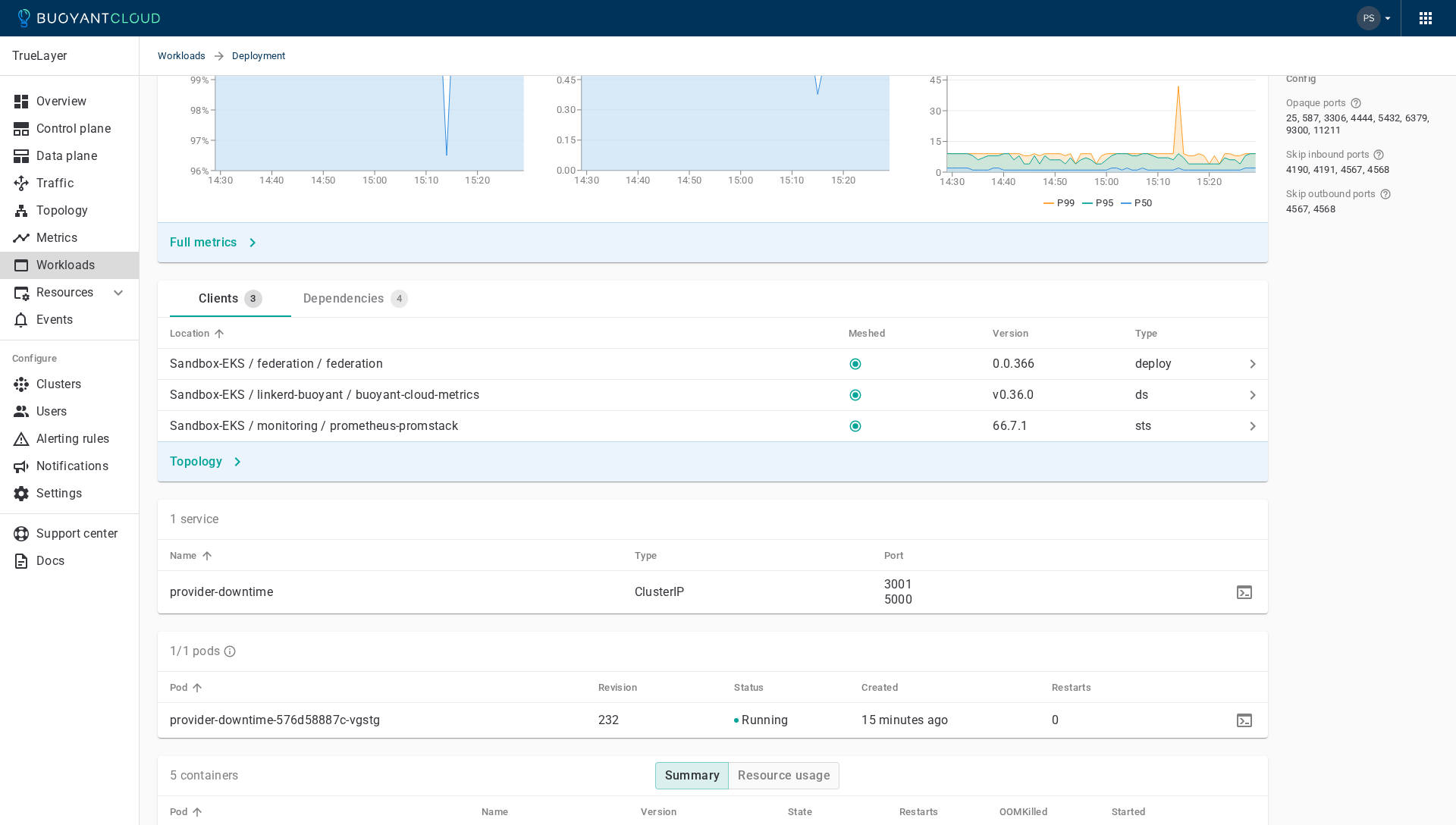
scroll to position [0, 0]
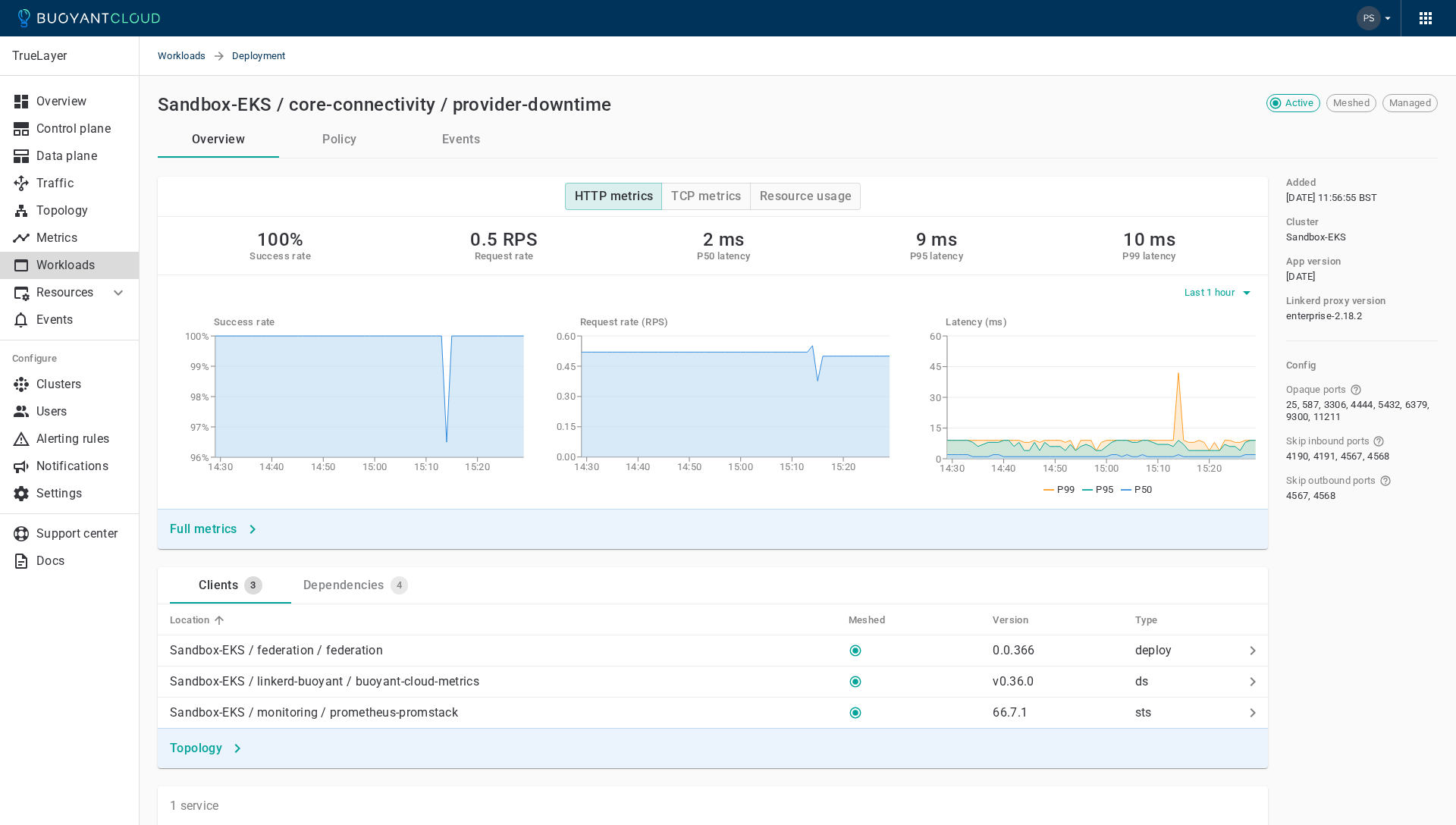
click at [1209, 297] on span "Last 1 hour" at bounding box center [1211, 292] width 53 height 12
click at [1223, 351] on li "Last 1 hour" at bounding box center [1239, 351] width 114 height 27
click at [1229, 293] on span "Last 1 hour" at bounding box center [1211, 292] width 53 height 12
drag, startPoint x: 1226, startPoint y: 323, endPoint x: 1222, endPoint y: 284, distance: 39.2
click at [1225, 323] on li "Last 10 minutes" at bounding box center [1239, 324] width 114 height 27
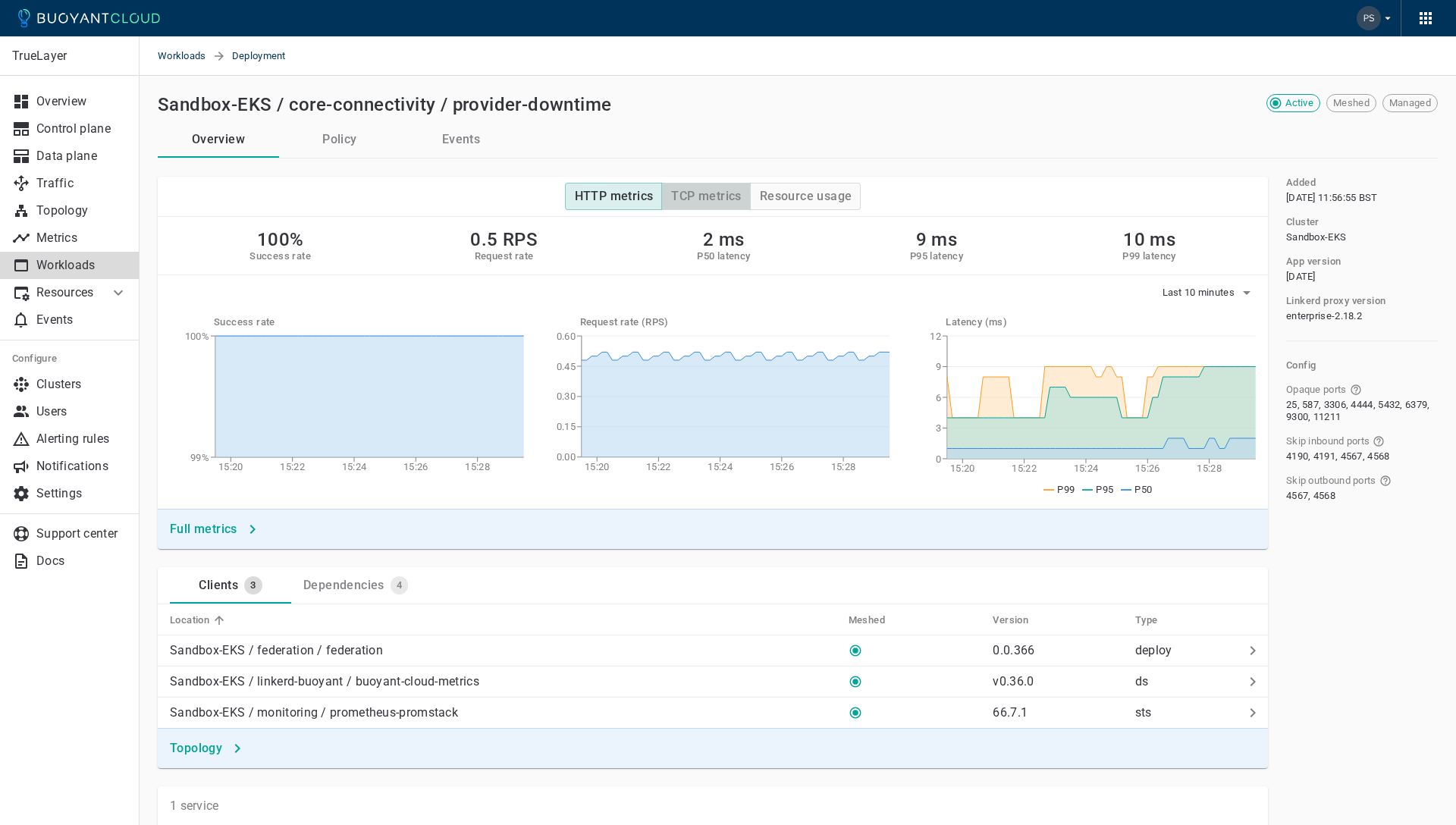
click at [710, 188] on h4 "TCP metrics" at bounding box center [705, 196] width 69 height 16
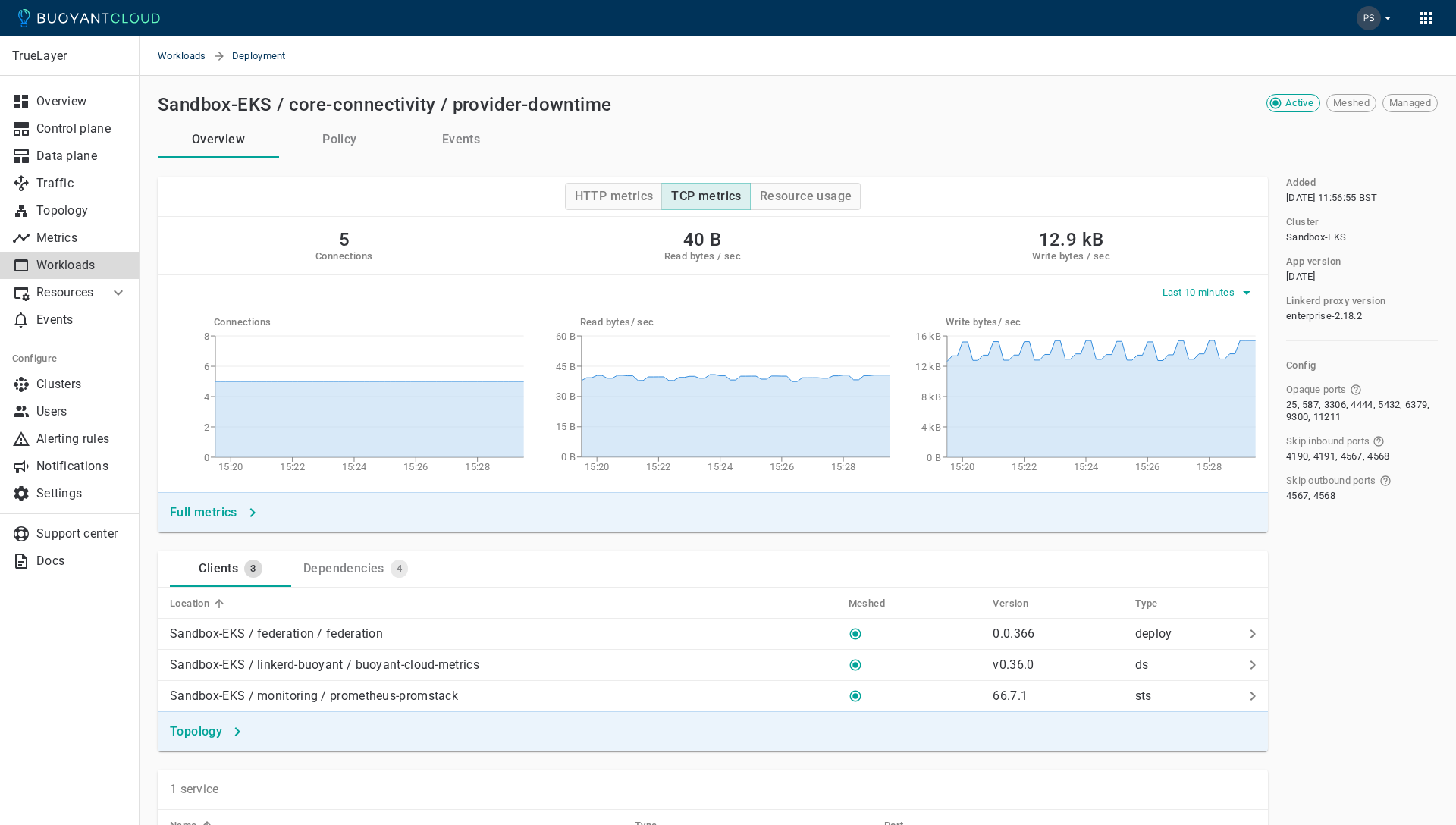
click at [1182, 290] on span "Last 10 minutes" at bounding box center [1200, 292] width 76 height 12
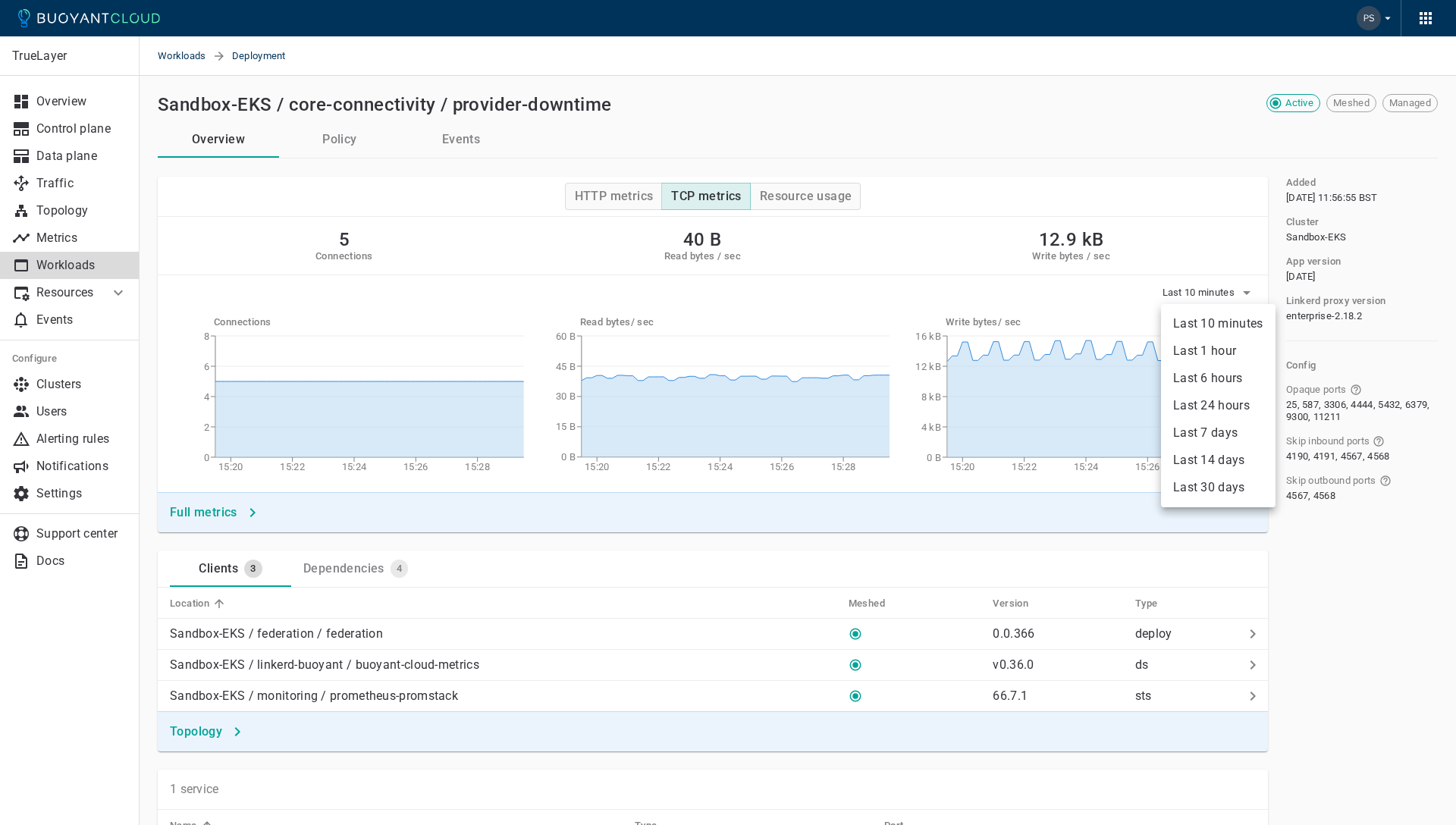
click at [1218, 351] on li "Last 1 hour" at bounding box center [1218, 351] width 114 height 27
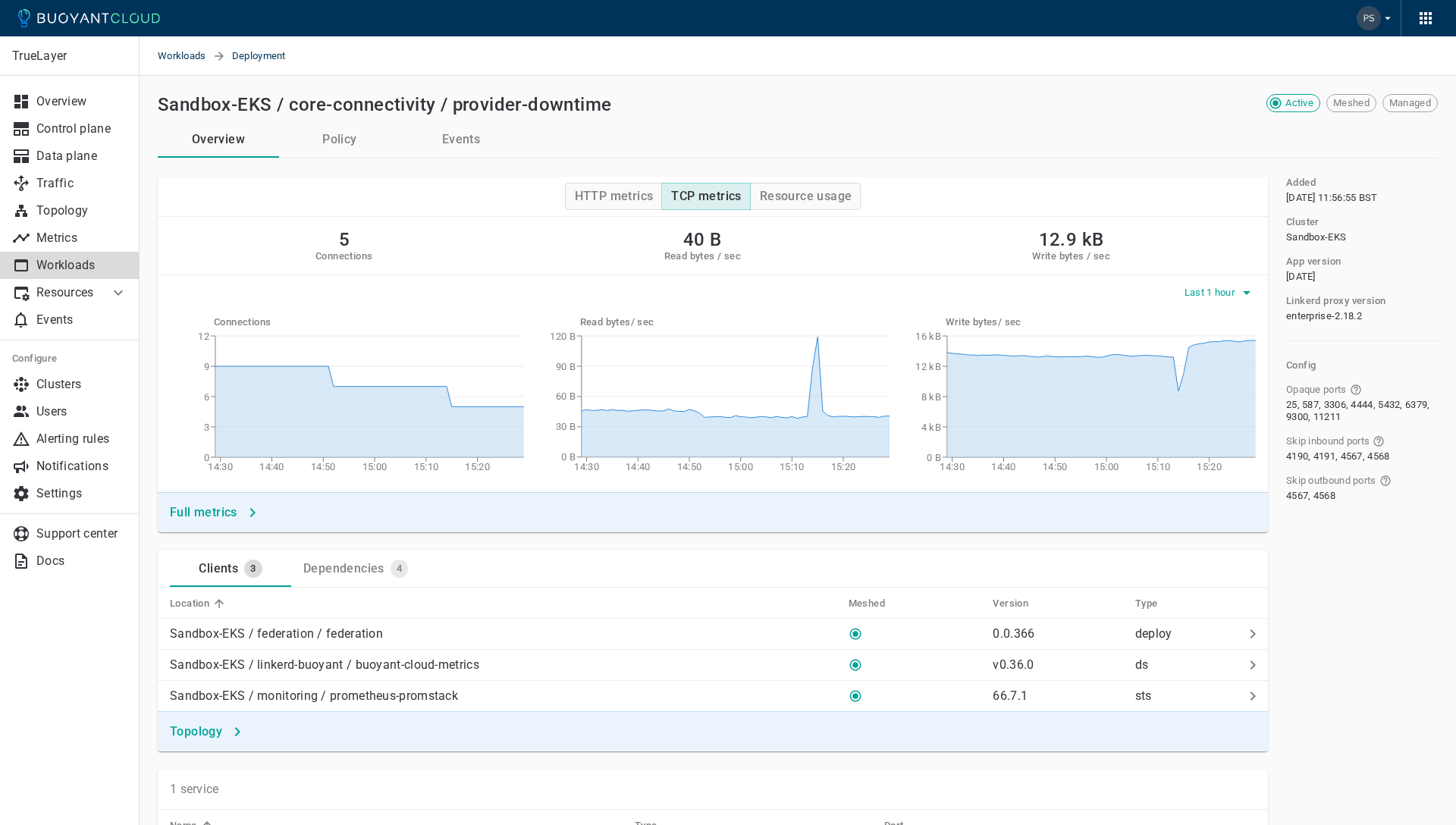
click at [1202, 291] on span "Last 1 hour" at bounding box center [1211, 292] width 53 height 12
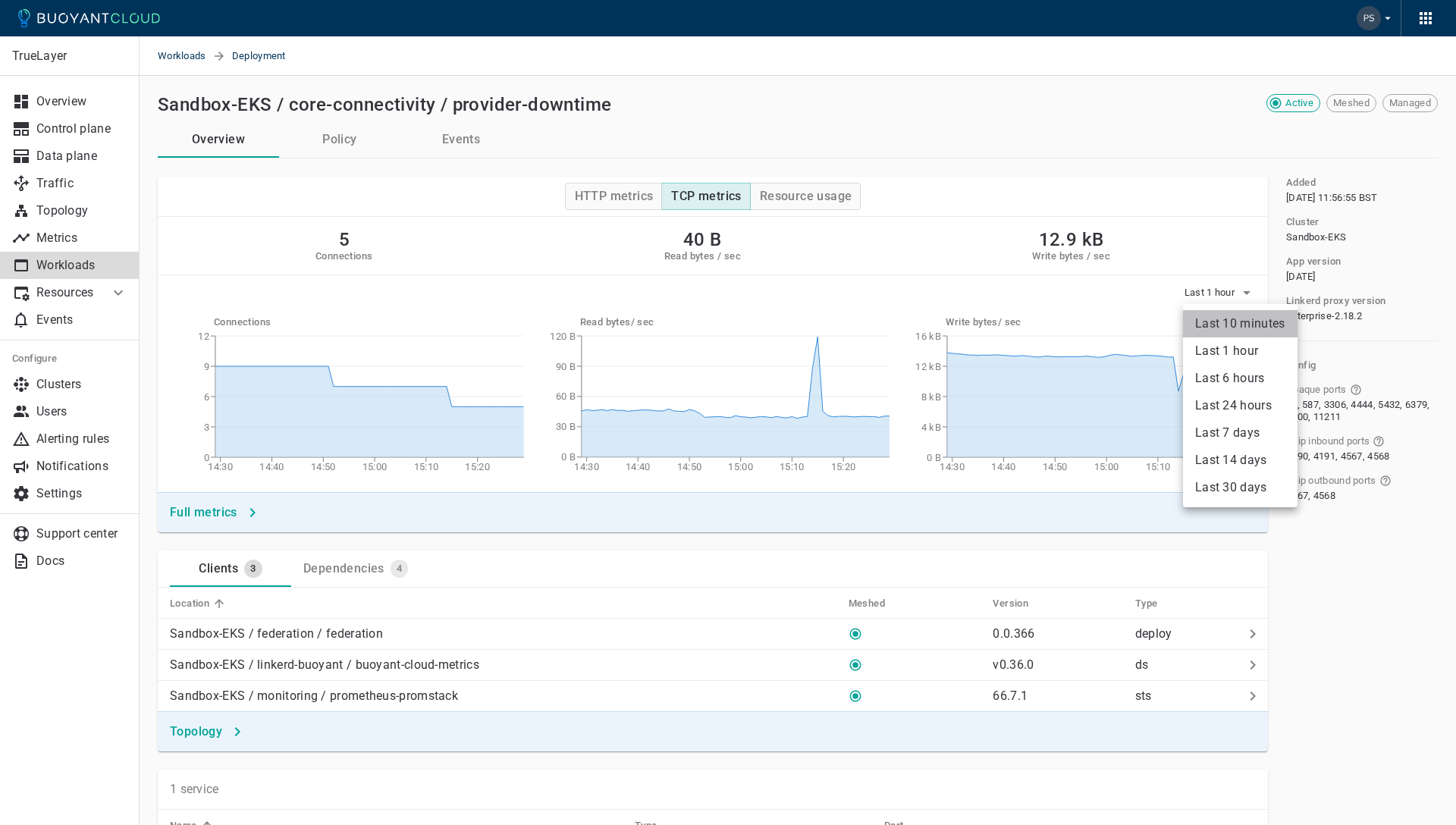
drag, startPoint x: 1209, startPoint y: 317, endPoint x: 1188, endPoint y: 310, distance: 22.1
click at [1209, 316] on li "Last 10 minutes" at bounding box center [1239, 324] width 114 height 27
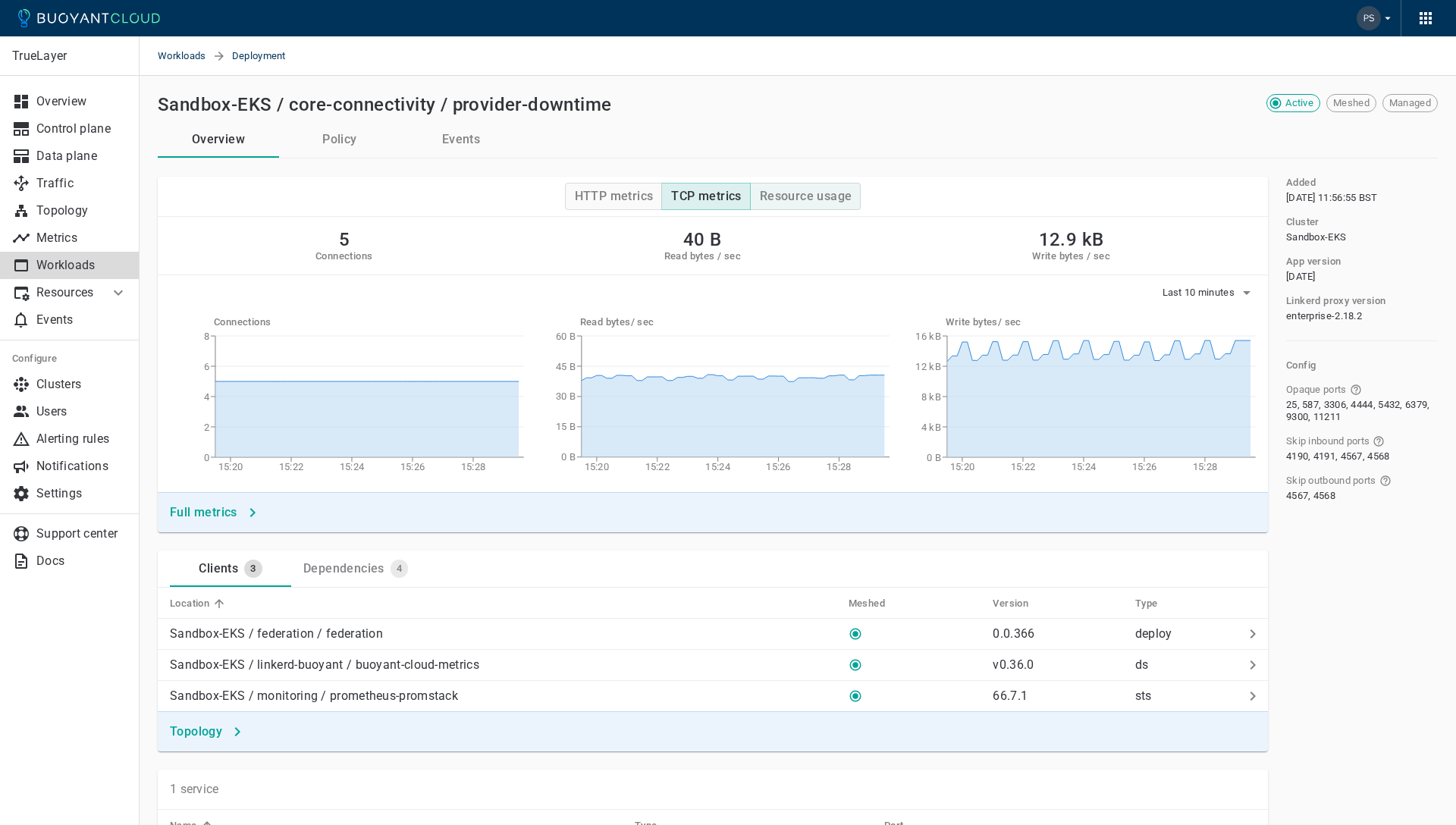
click at [774, 188] on h4 "Resource usage" at bounding box center [806, 196] width 93 height 16
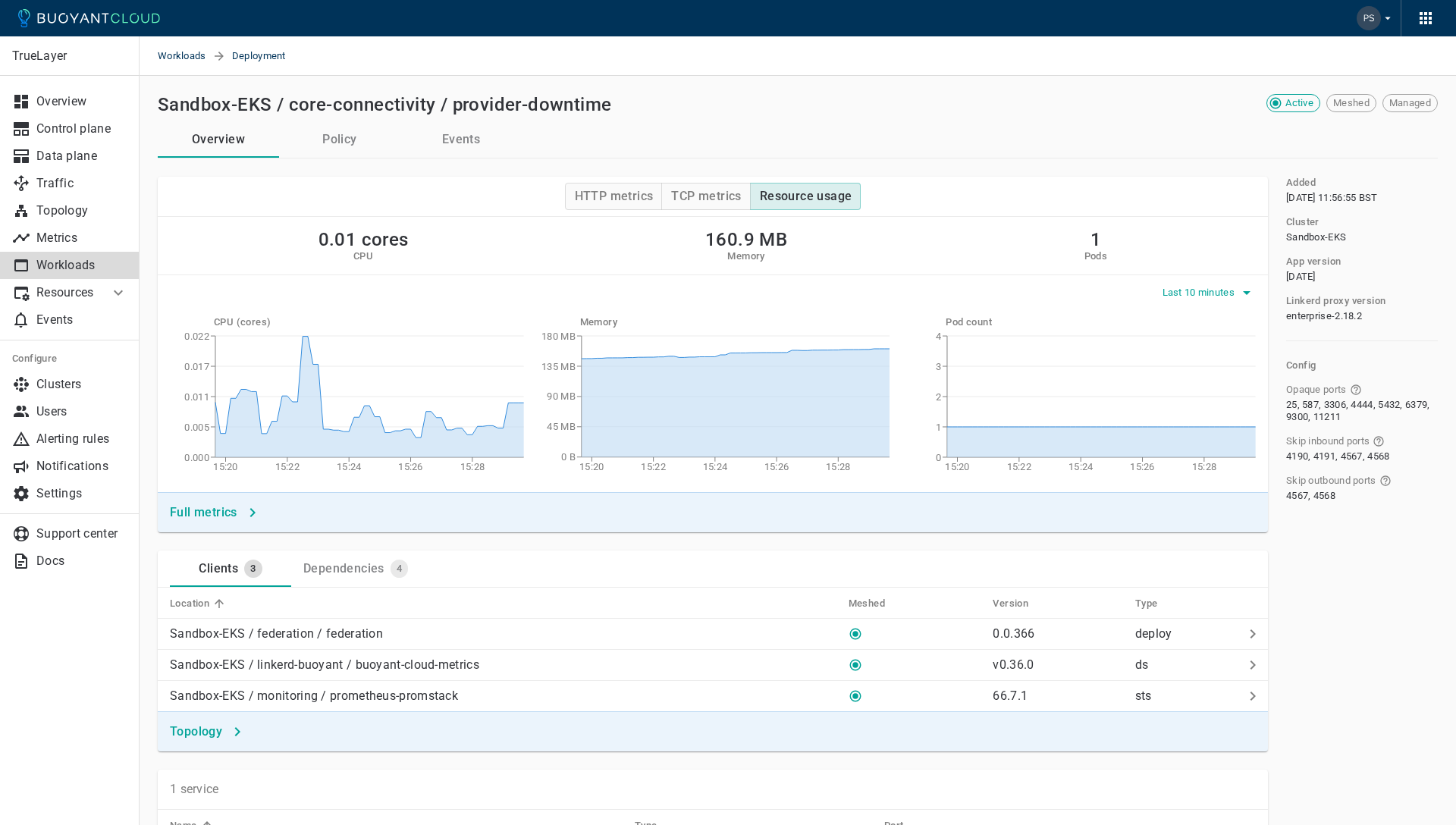
click at [1216, 292] on span "Last 10 minutes" at bounding box center [1200, 292] width 76 height 12
click at [1214, 358] on li "Last 1 hour" at bounding box center [1218, 351] width 114 height 27
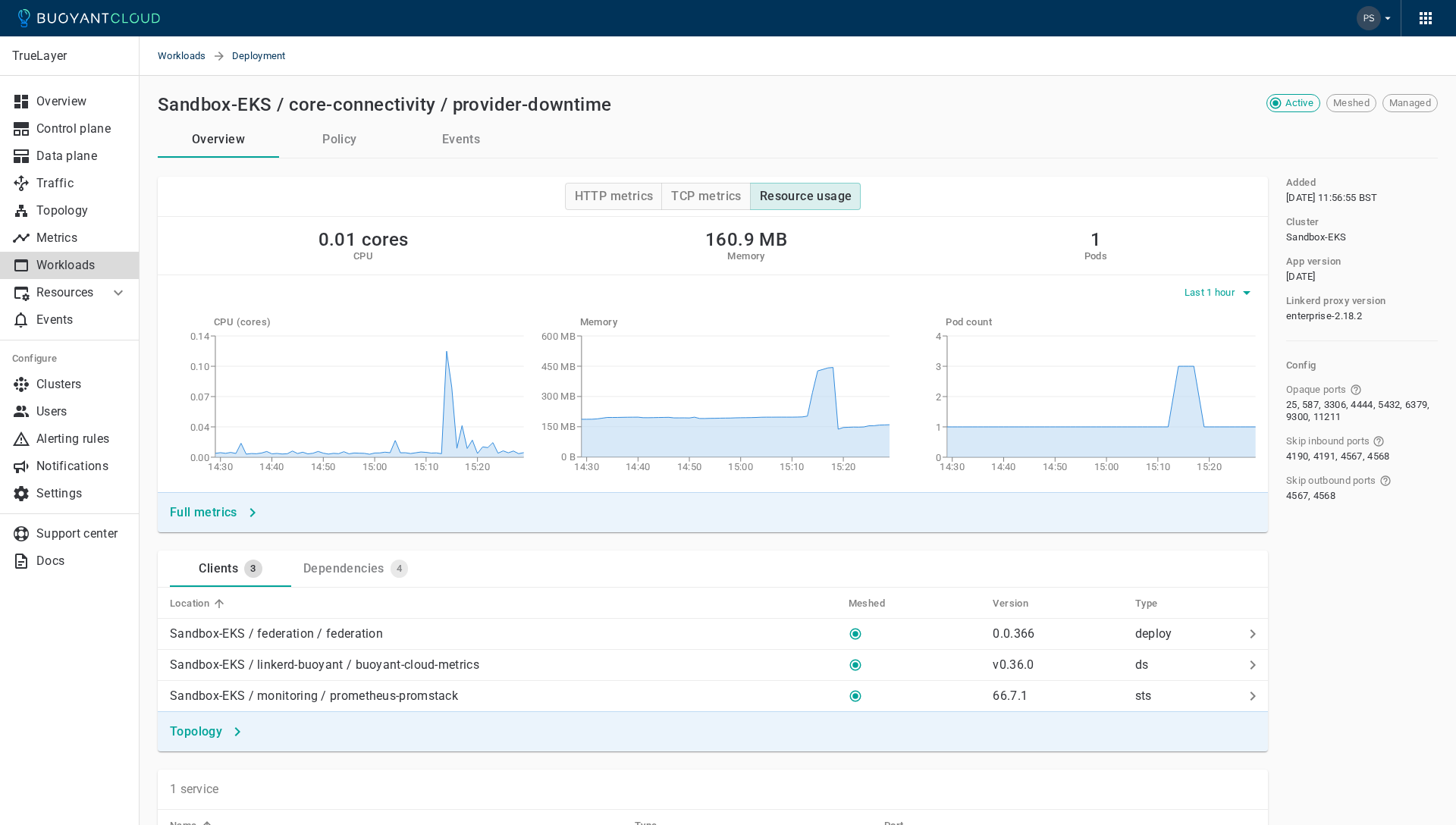
click at [1208, 304] on div "0.01 cores CPU 160.9 MB Memory 1 Pods Last 1 hour CPU (cores) 14:30 14:40 14:50…" at bounding box center [712, 354] width 1110 height 275
click at [1211, 297] on span "Last 1 hour" at bounding box center [1211, 292] width 53 height 12
click at [1051, 202] on div at bounding box center [728, 412] width 1456 height 825
click at [1201, 286] on span "Last 1 hour" at bounding box center [1211, 292] width 53 height 12
drag, startPoint x: 1214, startPoint y: 318, endPoint x: 1126, endPoint y: 305, distance: 89.0
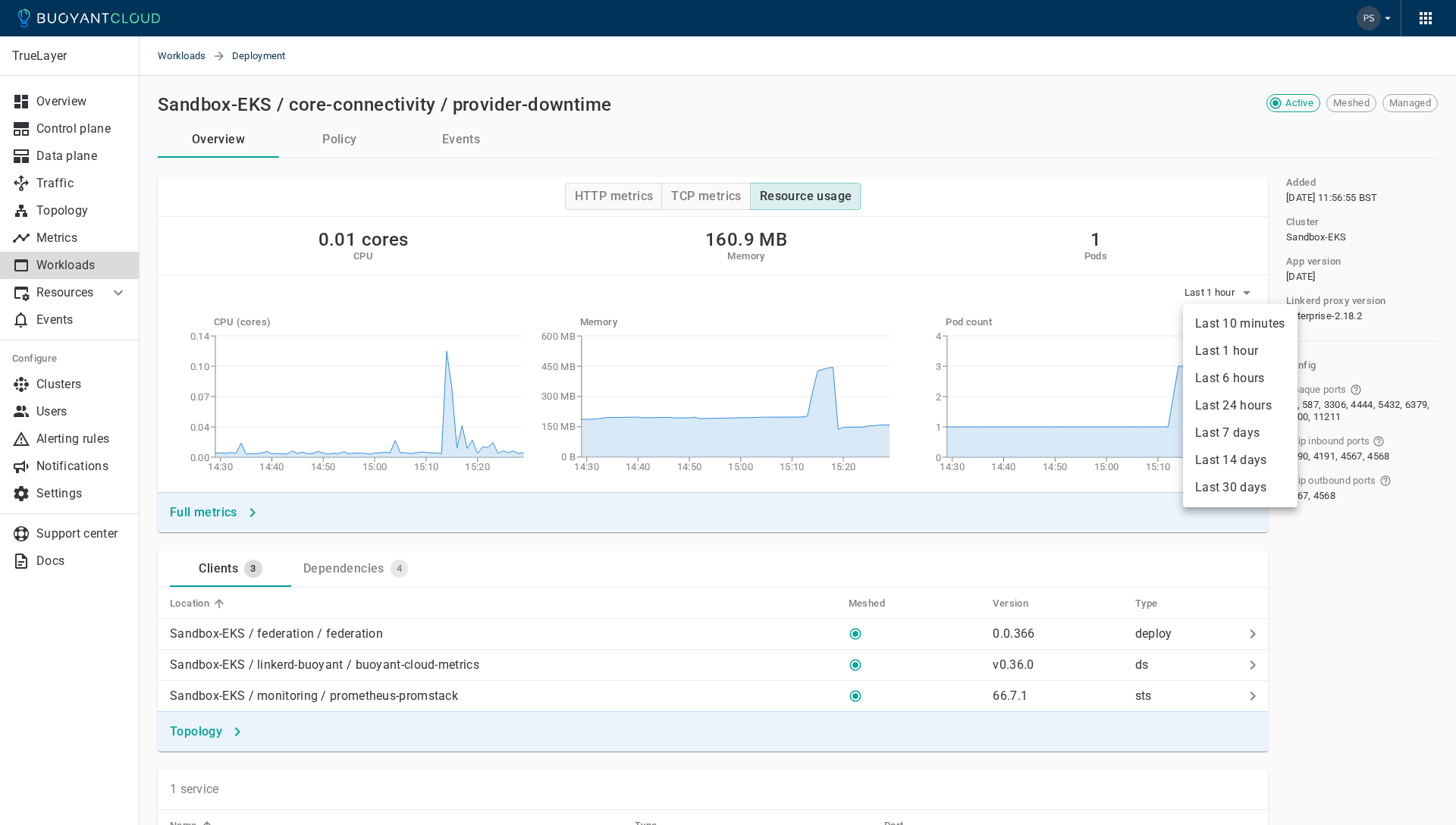
click at [1214, 318] on li "Last 10 minutes" at bounding box center [1239, 324] width 114 height 27
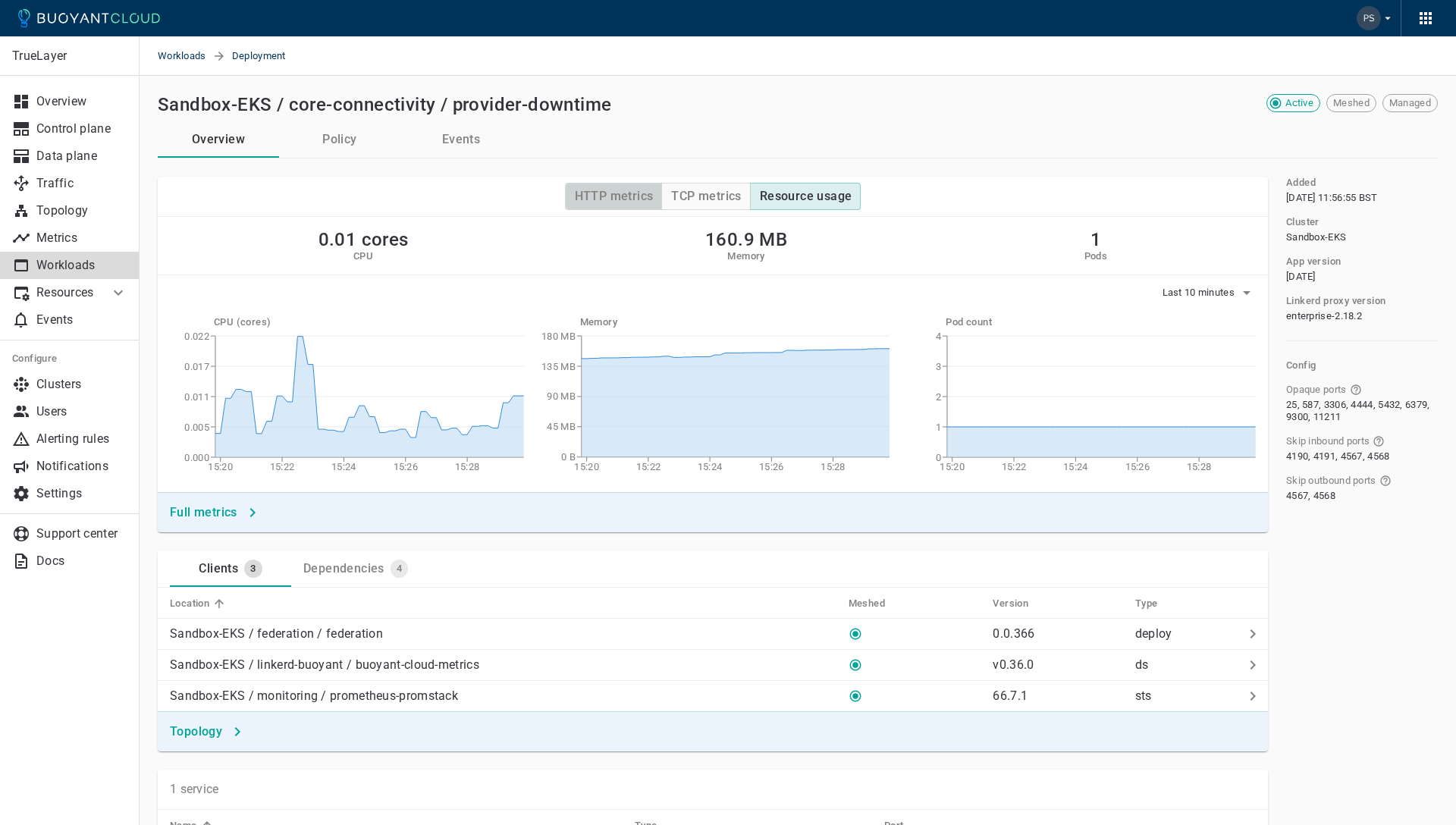
click at [615, 195] on h4 "HTTP metrics" at bounding box center [613, 196] width 79 height 16
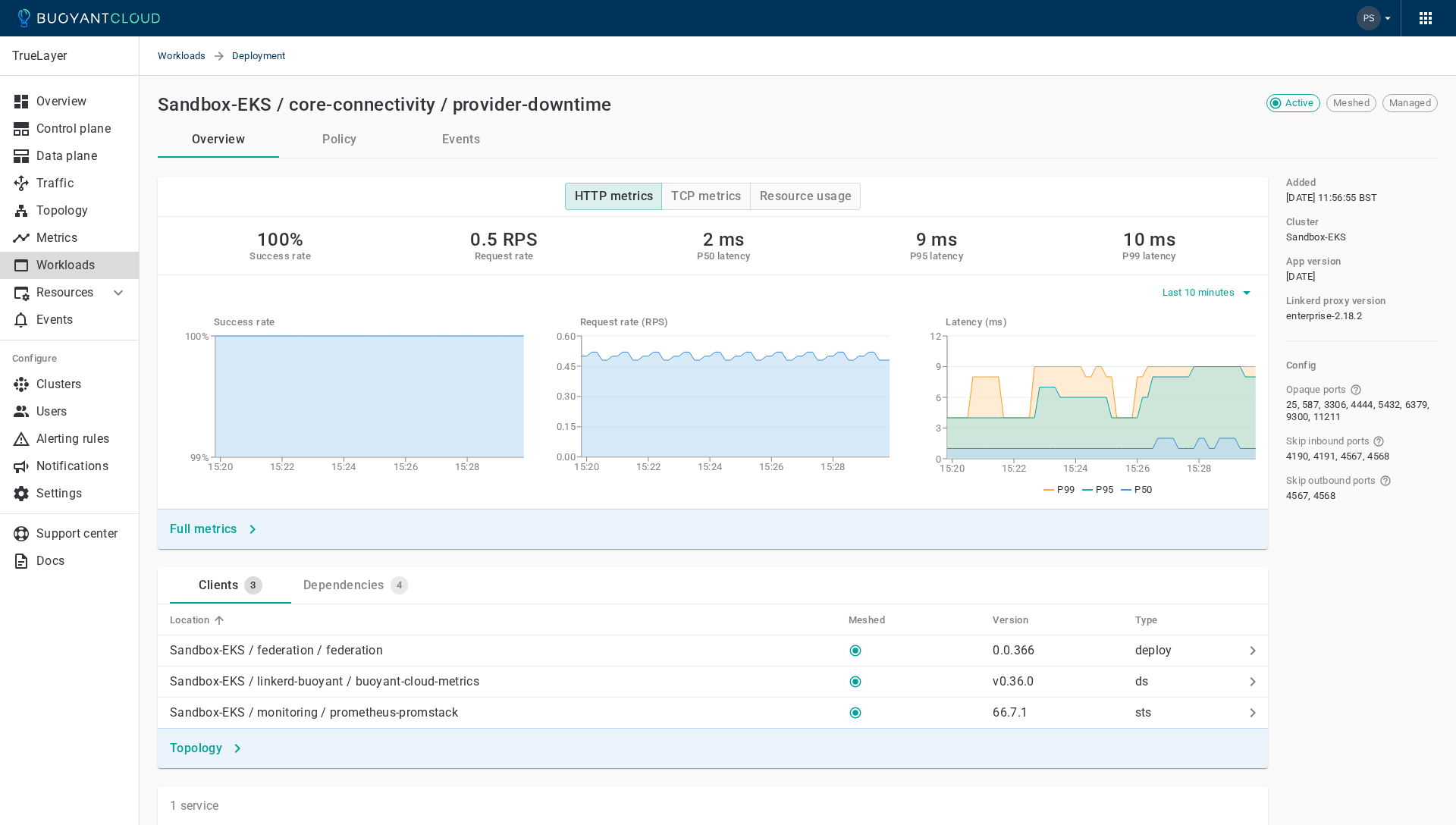
click at [1209, 292] on span "Last 10 minutes" at bounding box center [1200, 292] width 76 height 12
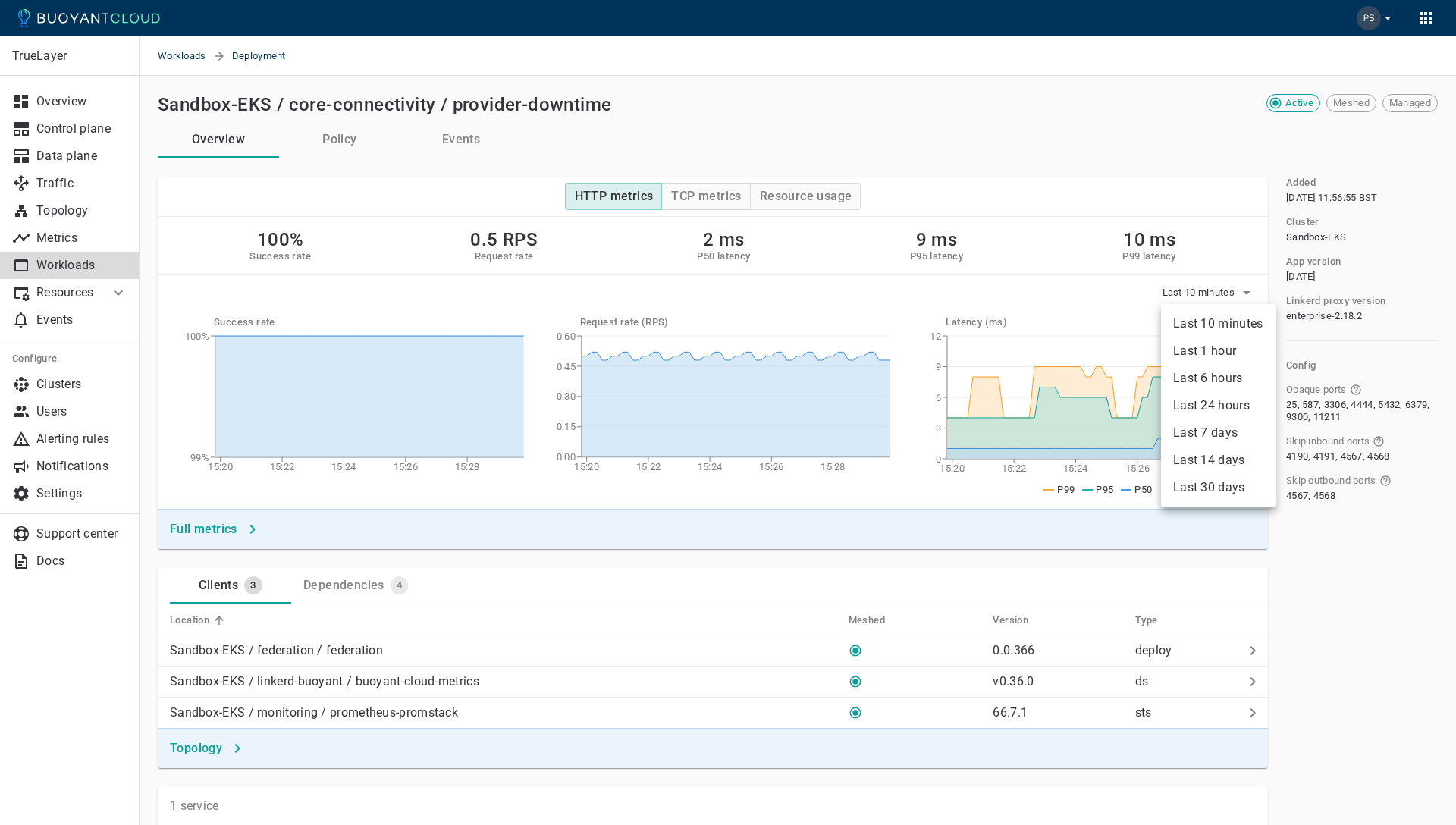
click at [1218, 343] on li "Last 1 hour" at bounding box center [1218, 351] width 114 height 27
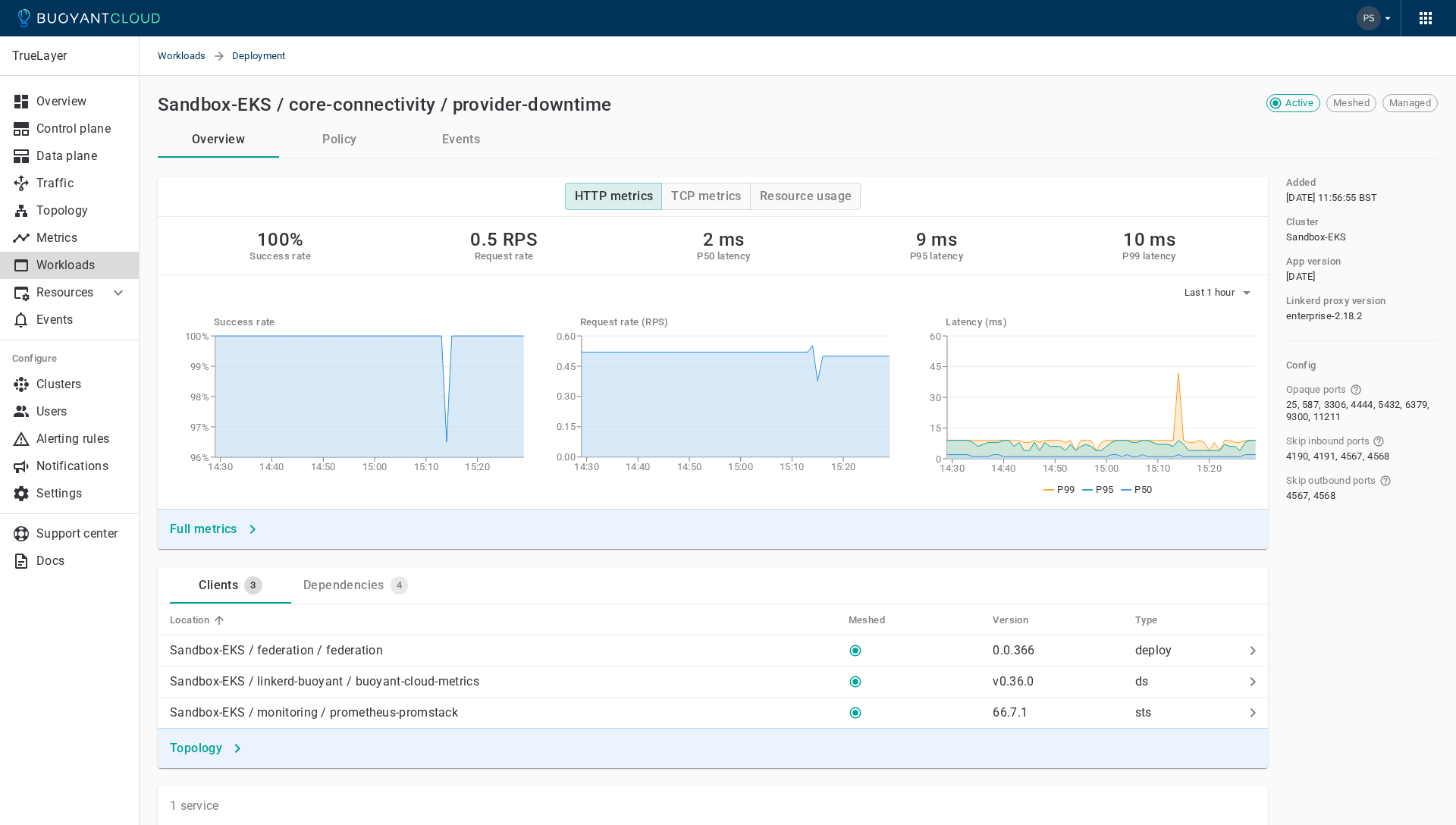
click at [347, 135] on button "Policy" at bounding box center [340, 139] width 121 height 36
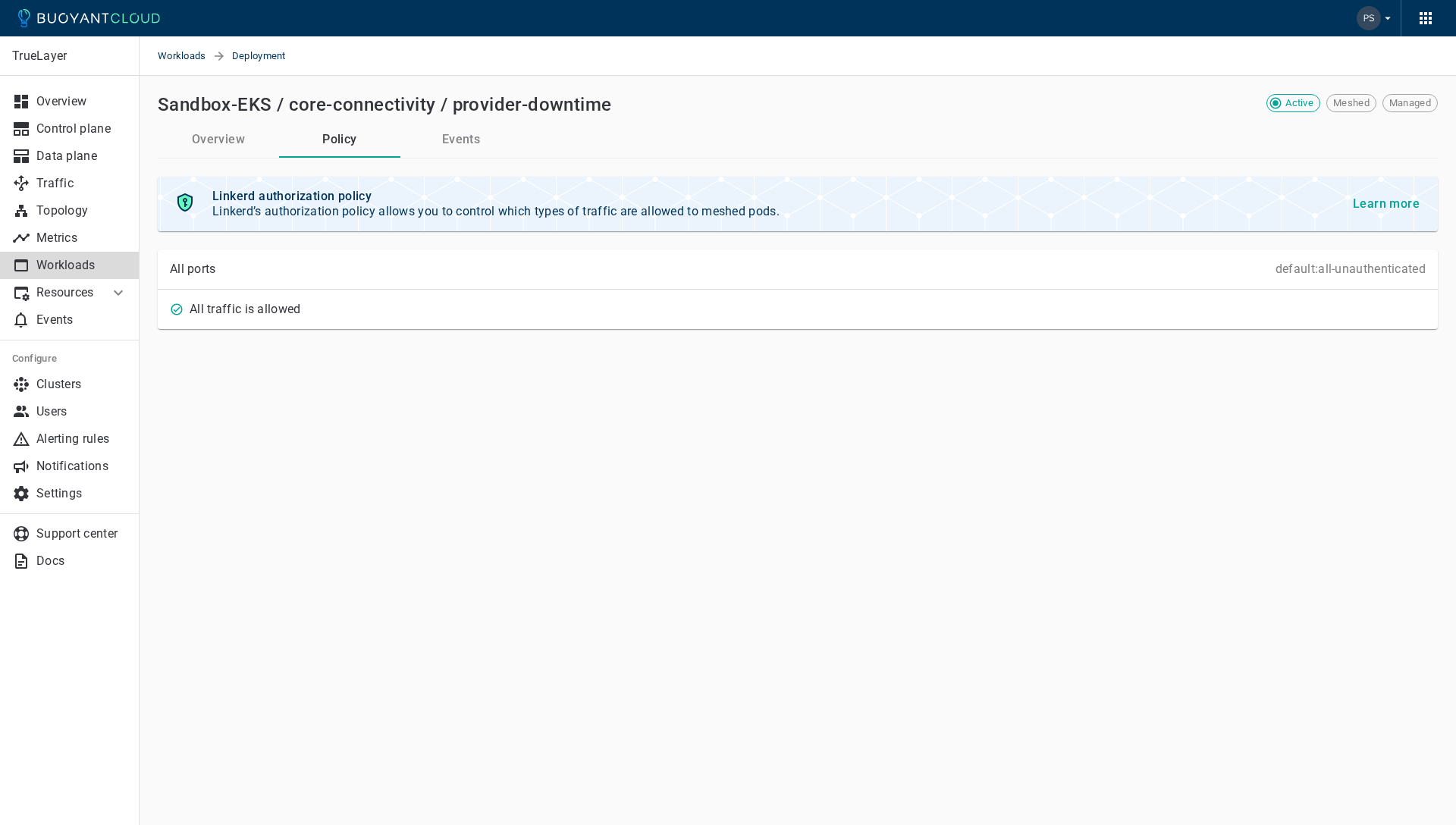
click at [449, 138] on button "Events" at bounding box center [461, 139] width 121 height 36
